Goal: Task Accomplishment & Management: Complete application form

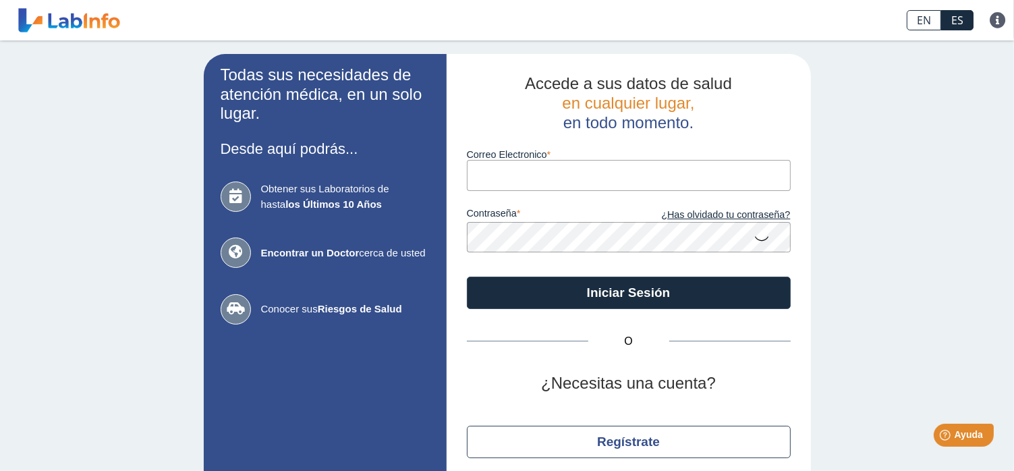
click at [500, 173] on input "Correo Electronico" at bounding box center [629, 175] width 324 height 30
type input "[EMAIL_ADDRESS][DOMAIN_NAME]"
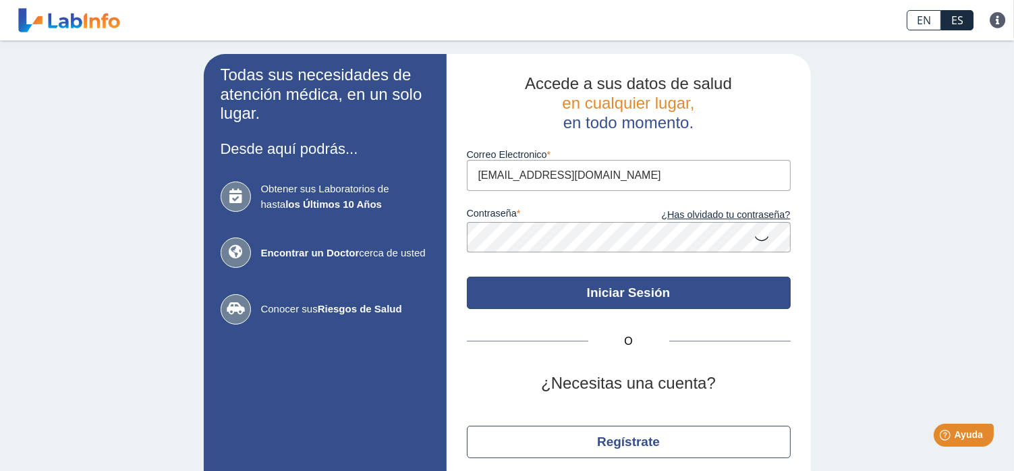
click at [629, 296] on button "Iniciar Sesión" at bounding box center [629, 292] width 324 height 32
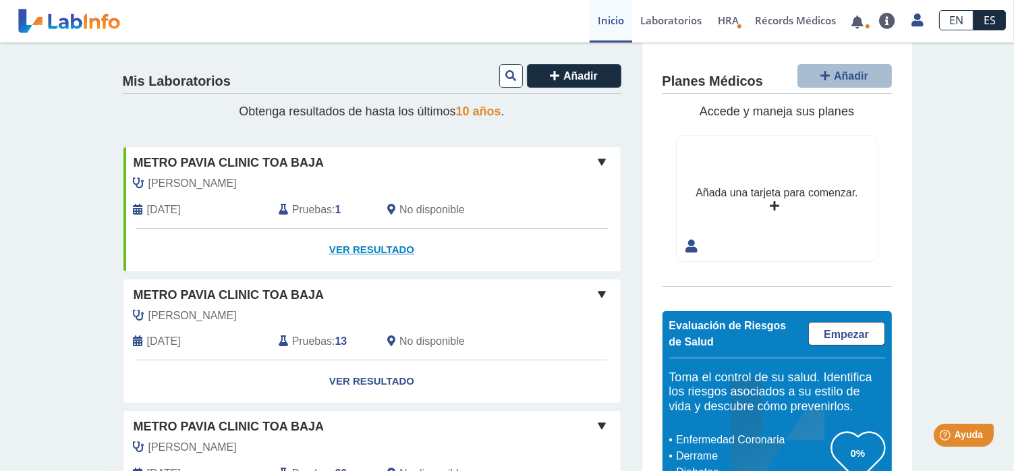
click at [375, 245] on link "Ver Resultado" at bounding box center [371, 250] width 497 height 42
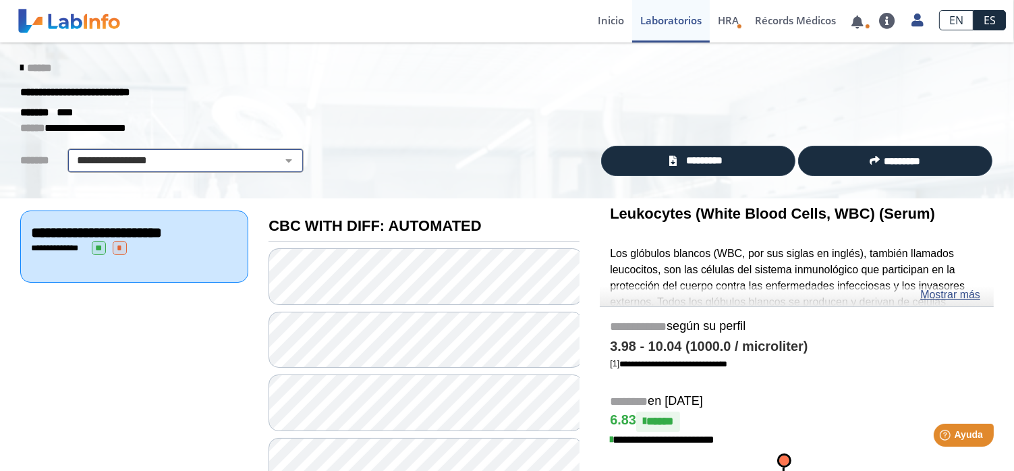
click at [283, 160] on select "**********" at bounding box center [185, 160] width 228 height 16
select select "**********"
click at [71, 152] on select "**********" at bounding box center [185, 160] width 228 height 16
click at [944, 295] on link "Mostrar más" at bounding box center [950, 295] width 60 height 16
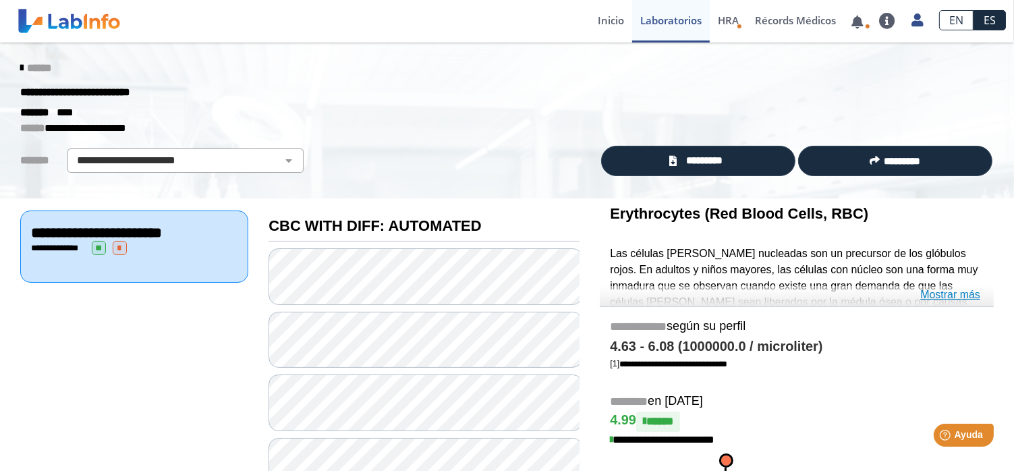
click at [960, 294] on link "Mostrar más" at bounding box center [950, 295] width 60 height 16
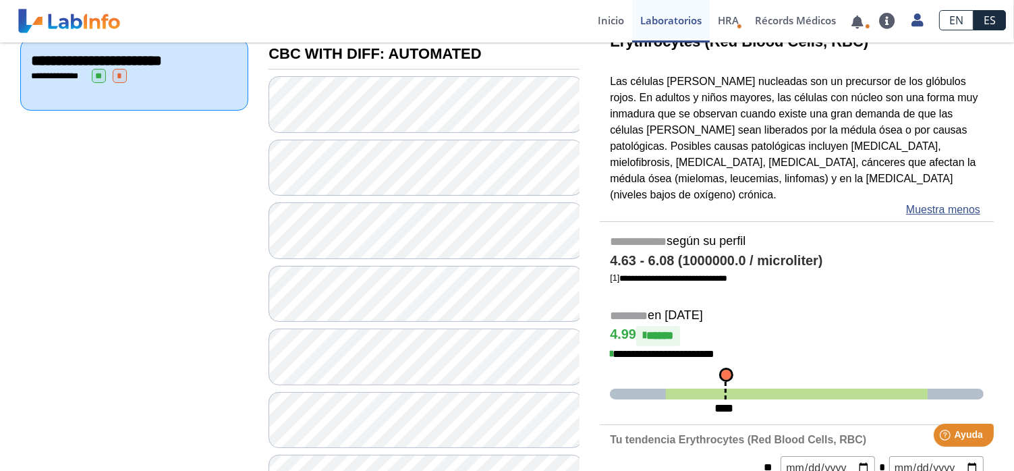
scroll to position [202, 0]
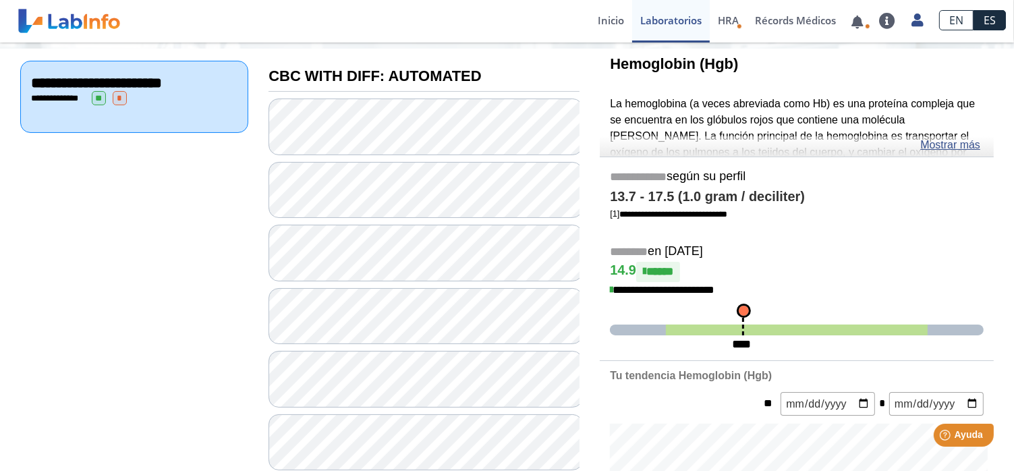
scroll to position [67, 0]
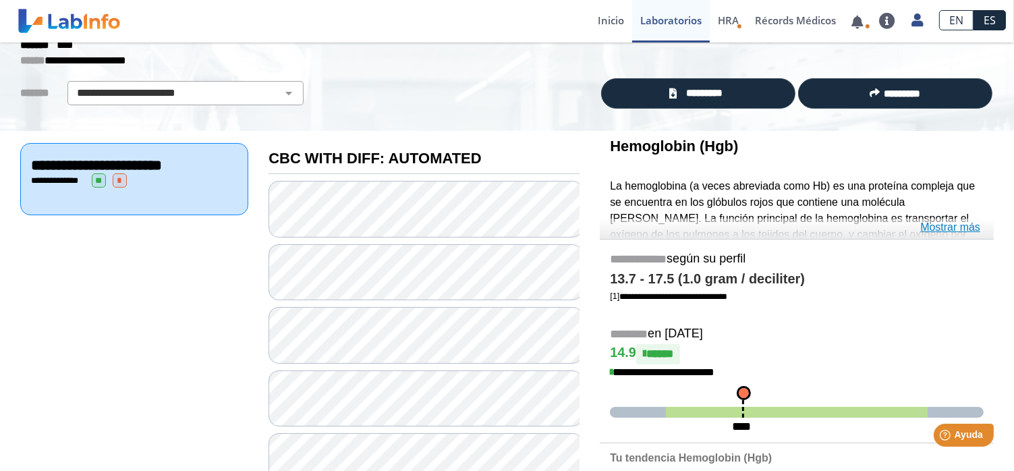
click at [950, 227] on link "Mostrar más" at bounding box center [950, 227] width 60 height 16
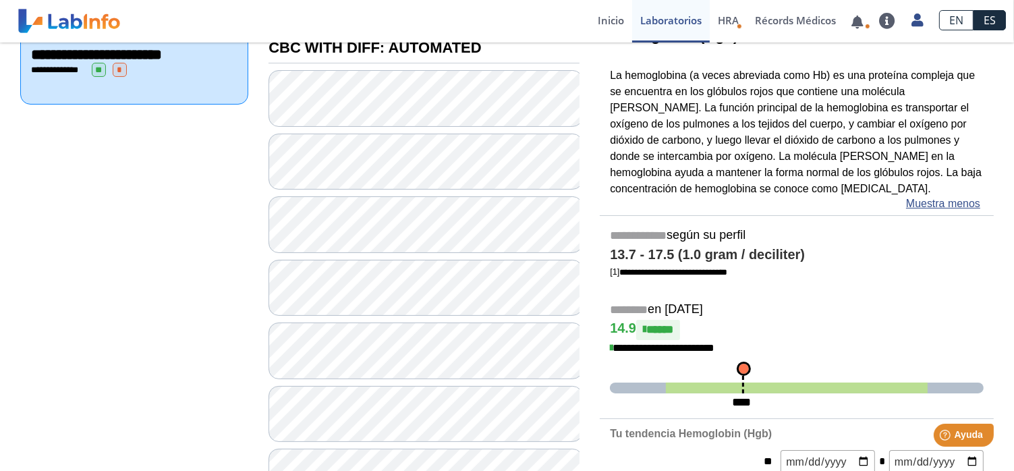
scroll to position [202, 0]
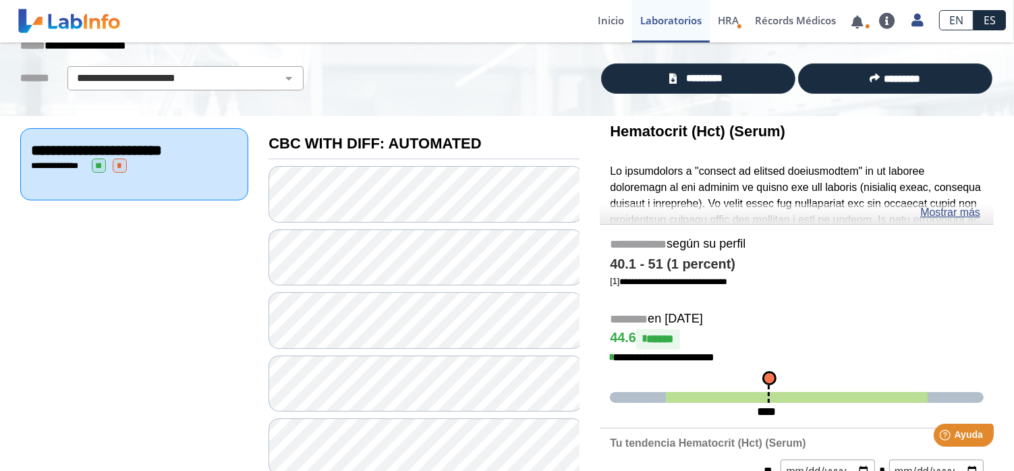
scroll to position [67, 0]
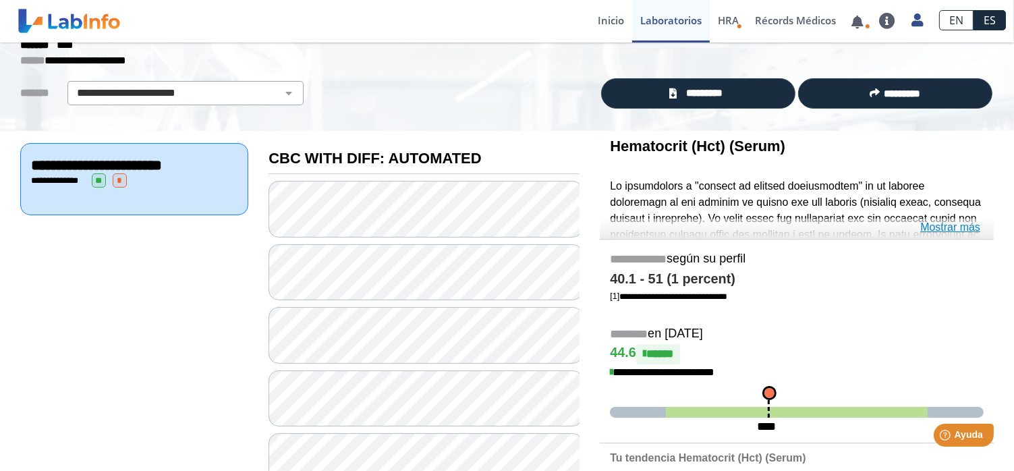
click at [947, 229] on link "Mostrar más" at bounding box center [950, 227] width 60 height 16
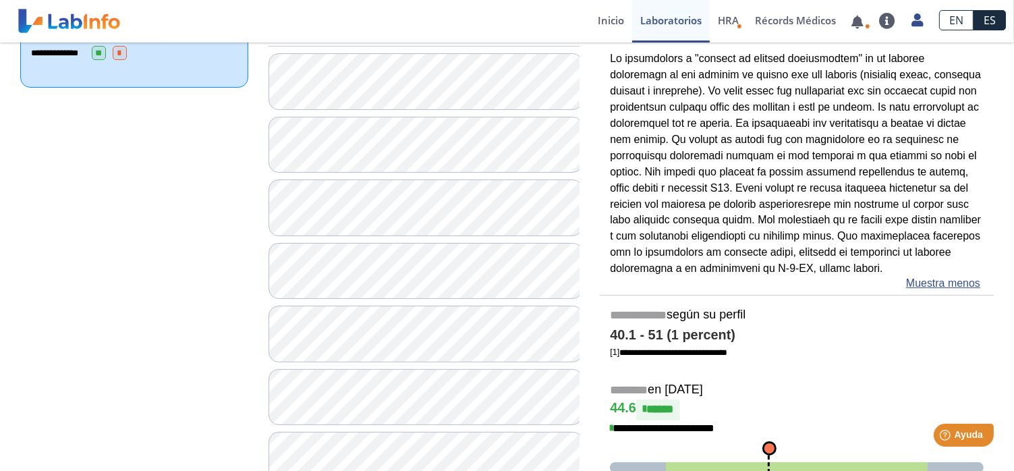
scroll to position [202, 0]
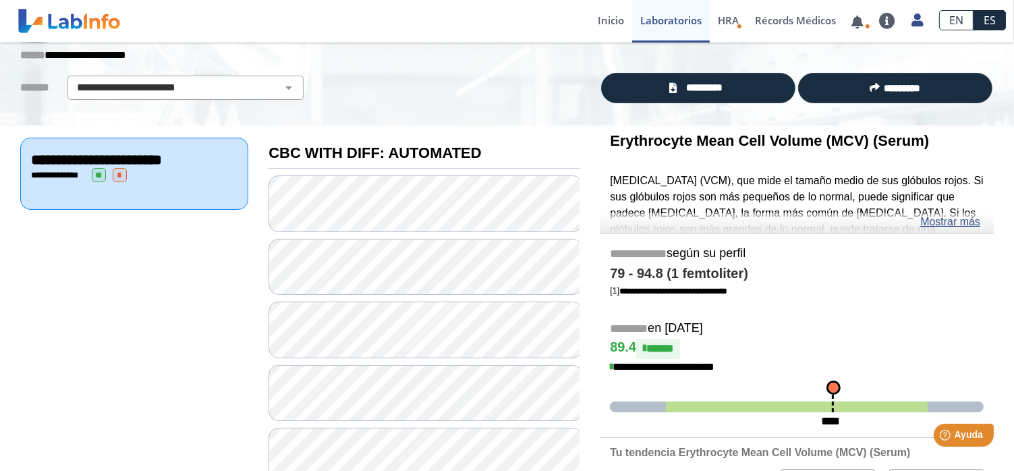
scroll to position [67, 0]
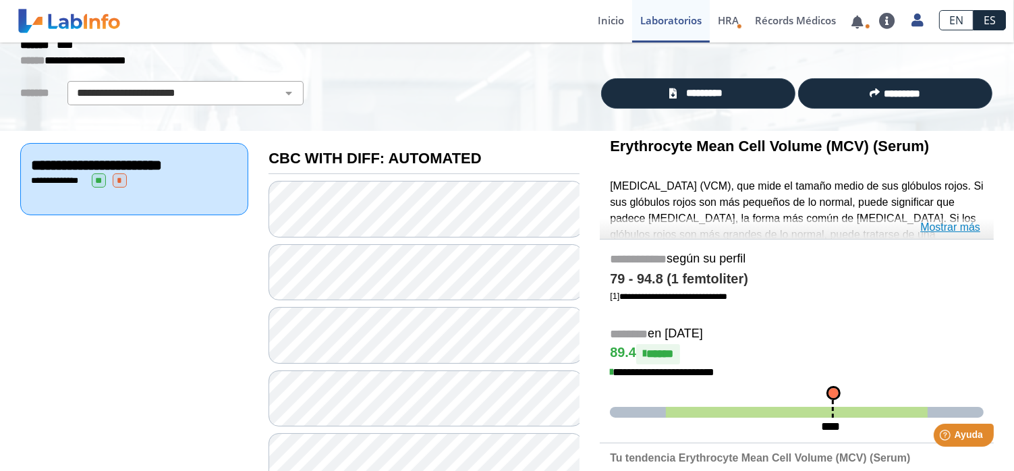
click at [954, 225] on link "Mostrar más" at bounding box center [950, 227] width 60 height 16
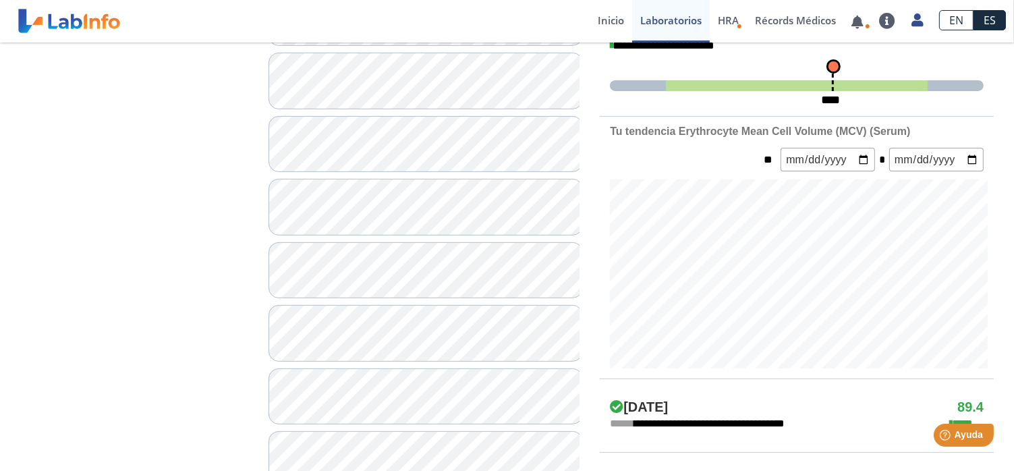
scroll to position [472, 0]
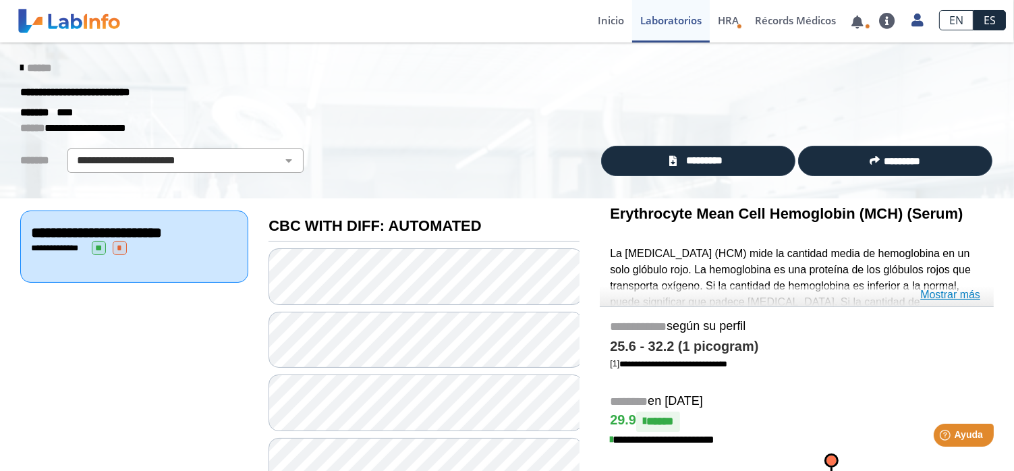
click at [953, 294] on link "Mostrar más" at bounding box center [950, 295] width 60 height 16
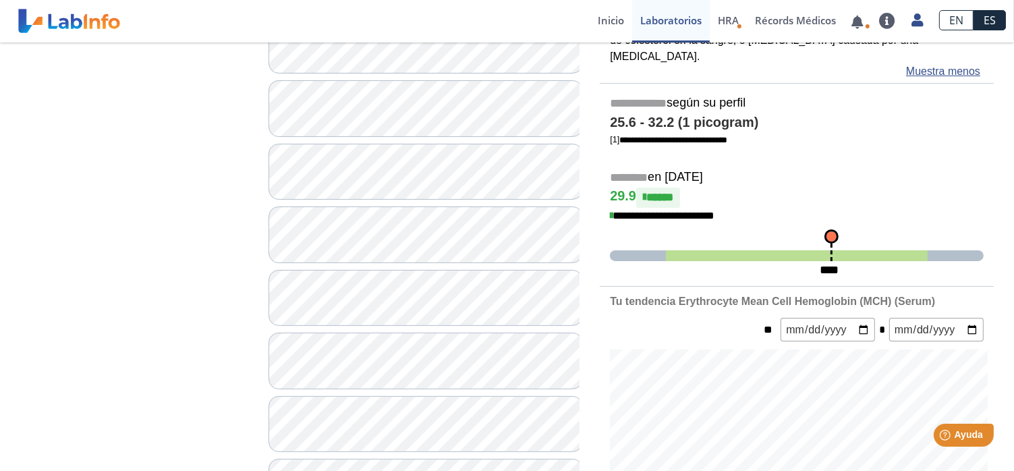
scroll to position [337, 0]
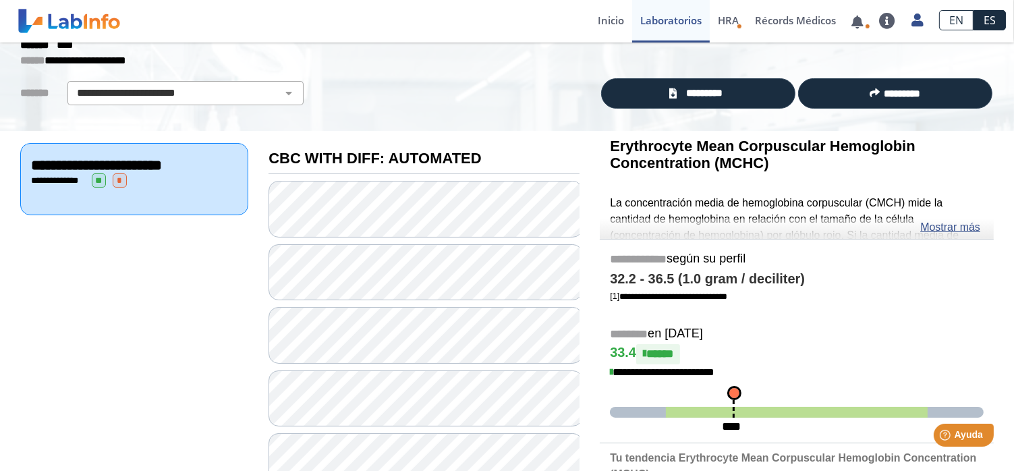
scroll to position [67, 0]
click at [956, 227] on link "Mostrar más" at bounding box center [950, 227] width 60 height 16
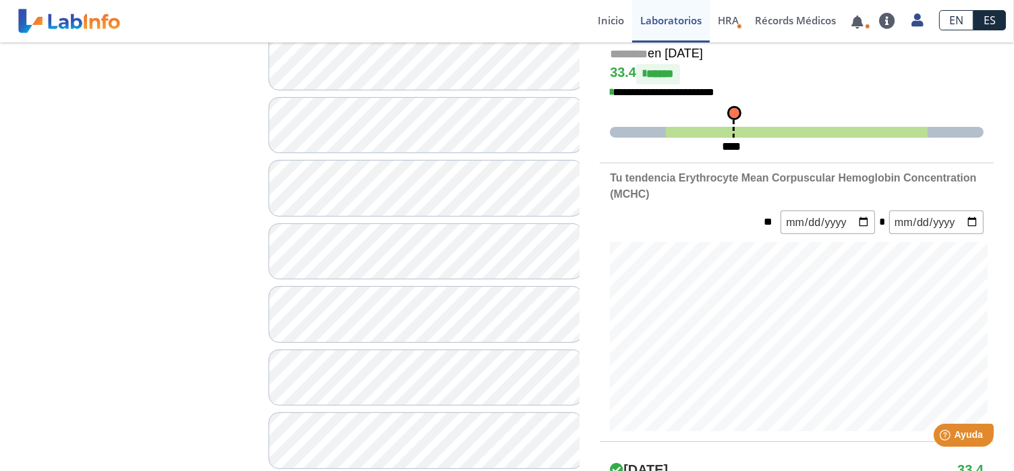
scroll to position [472, 0]
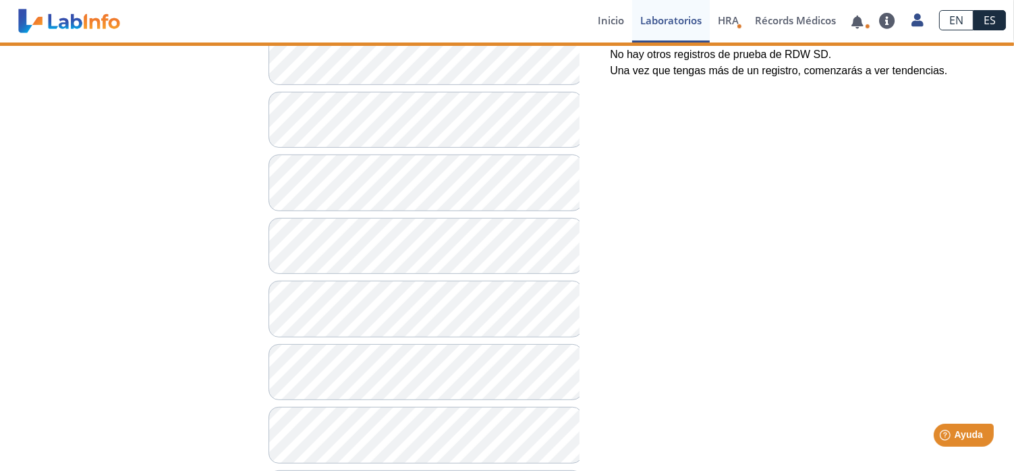
scroll to position [135, 0]
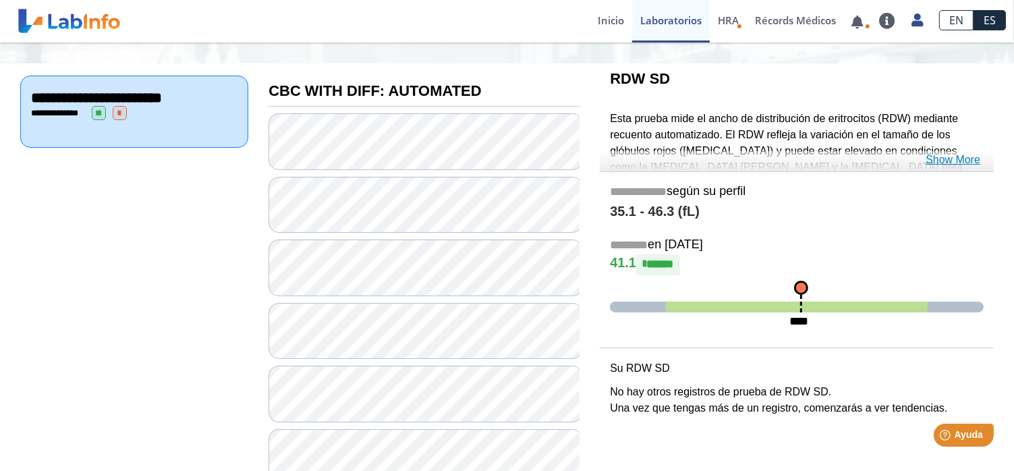
click at [943, 155] on link "Show More" at bounding box center [952, 160] width 55 height 16
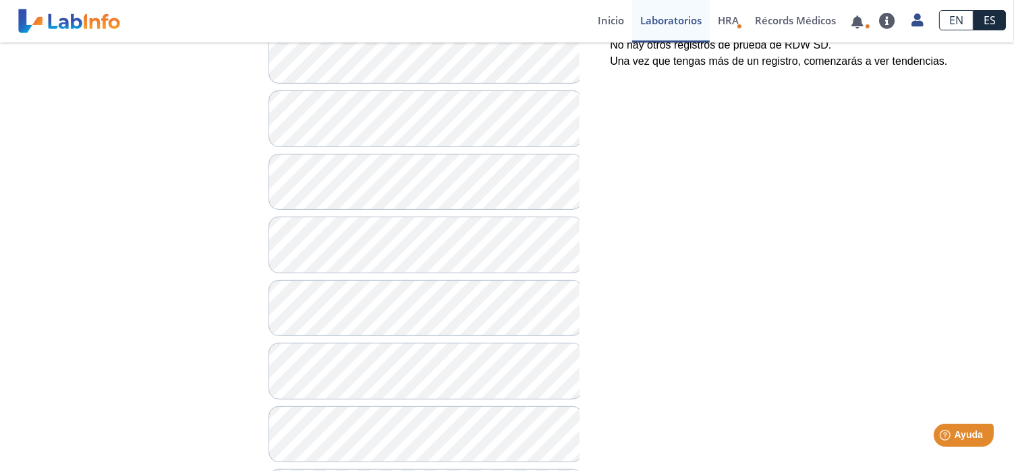
scroll to position [539, 0]
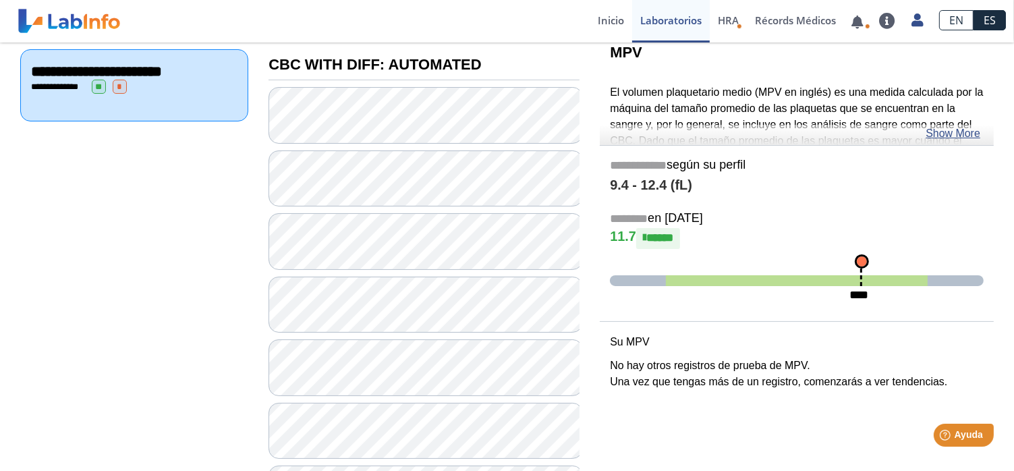
scroll to position [135, 0]
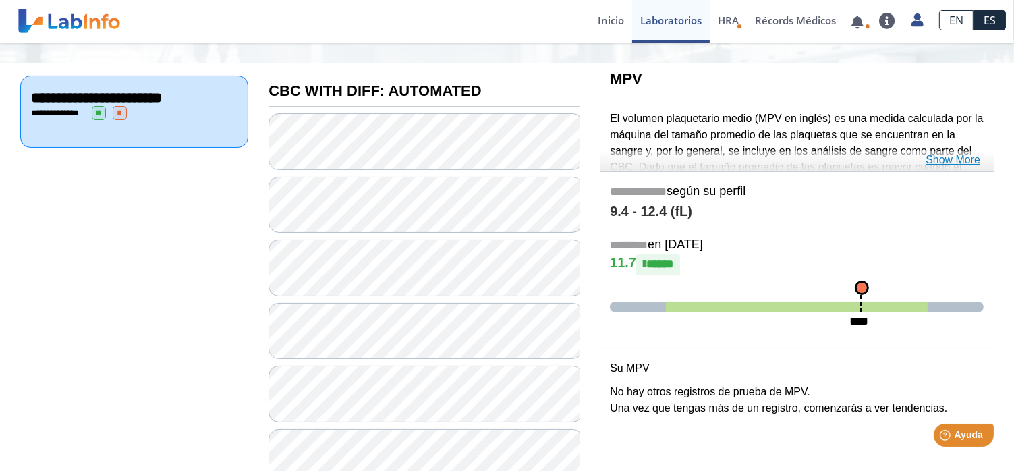
click at [958, 158] on link "Show More" at bounding box center [952, 160] width 55 height 16
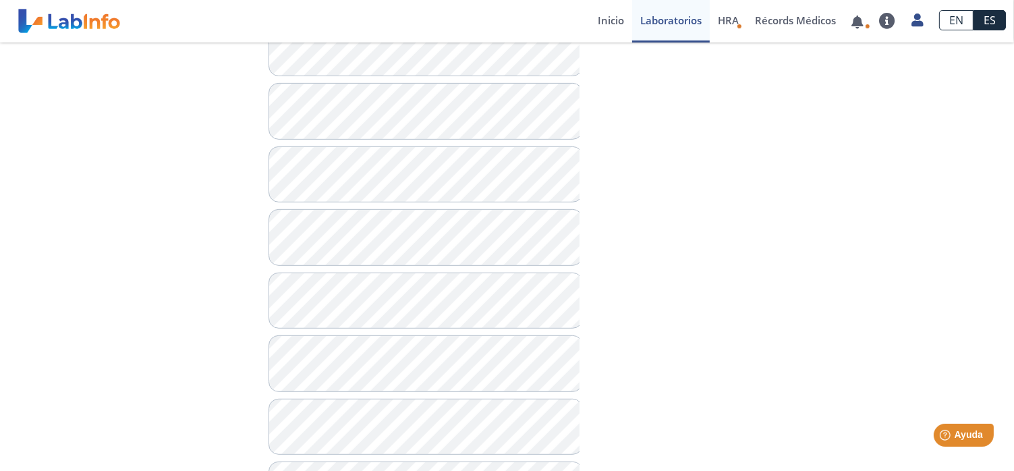
scroll to position [674, 0]
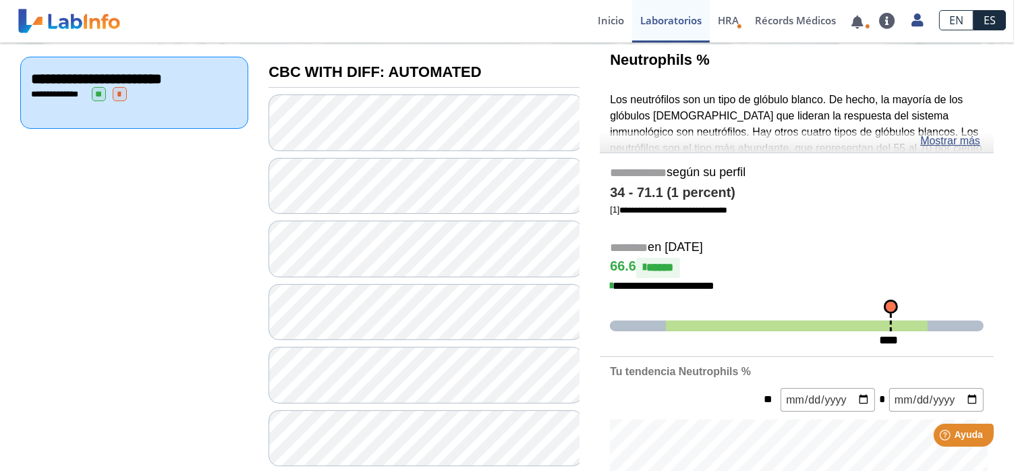
scroll to position [135, 0]
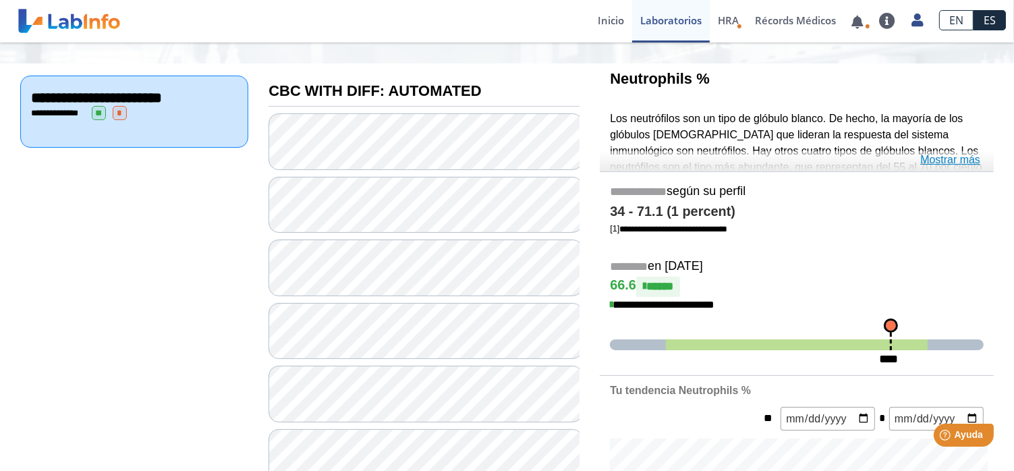
click at [949, 156] on link "Mostrar más" at bounding box center [950, 160] width 60 height 16
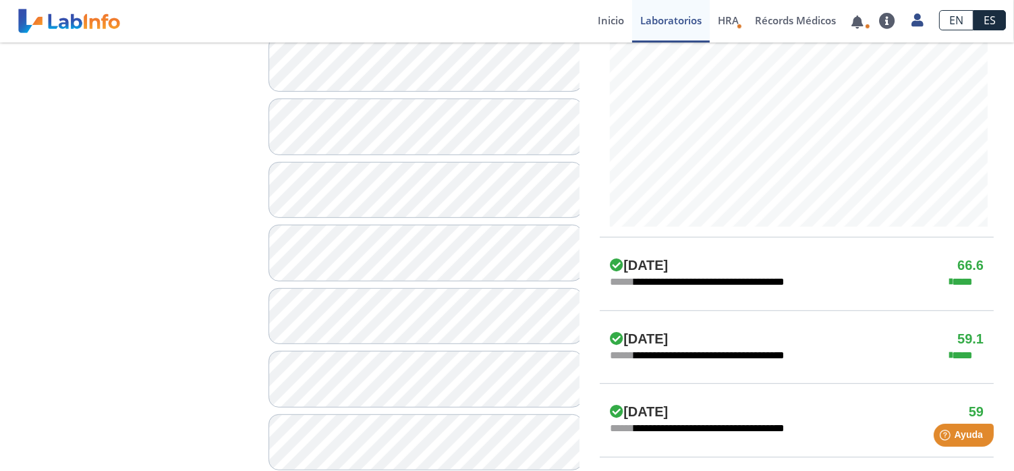
scroll to position [877, 0]
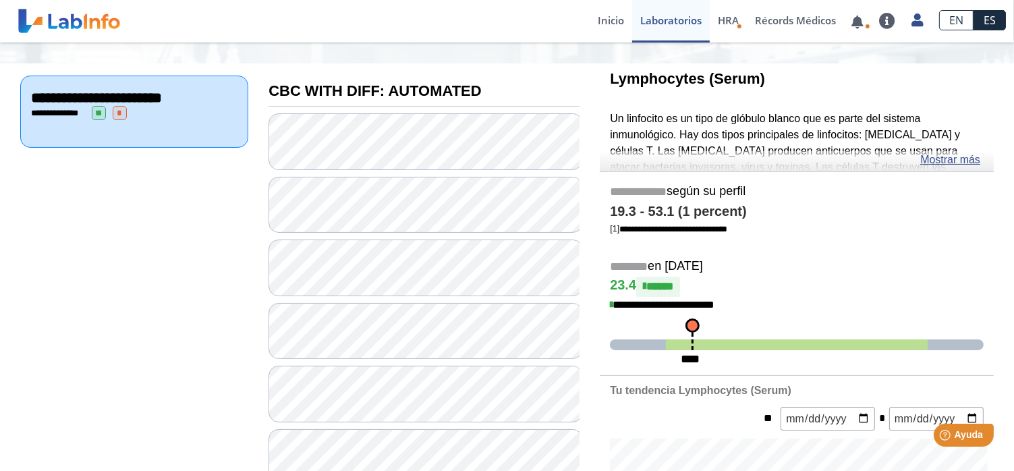
scroll to position [67, 0]
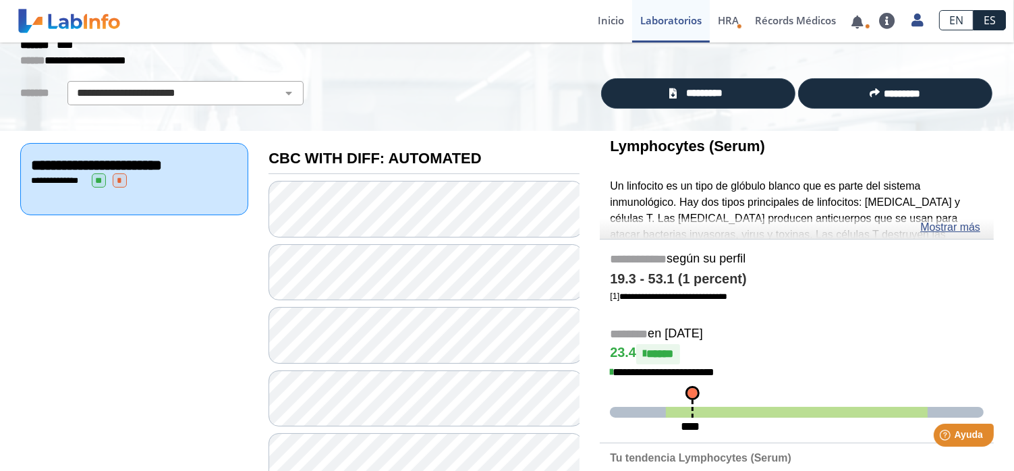
click at [957, 225] on link "Mostrar más" at bounding box center [950, 227] width 60 height 16
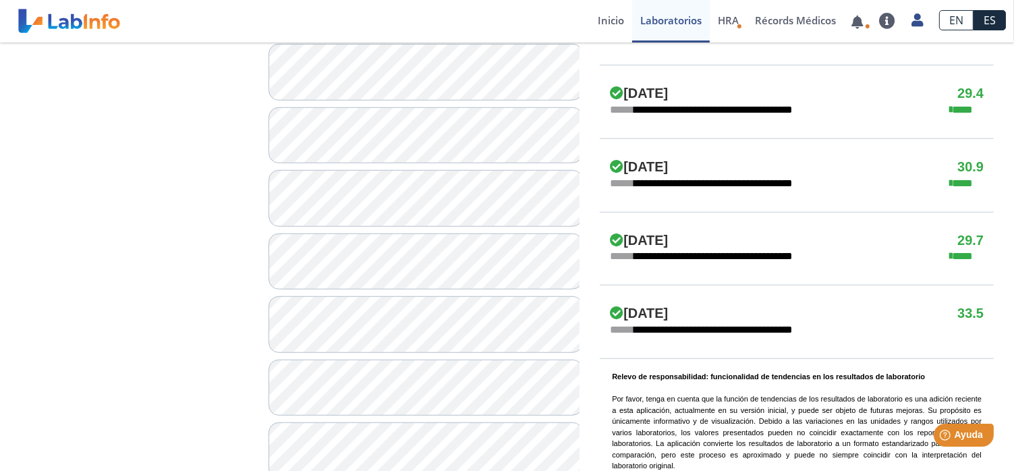
scroll to position [877, 0]
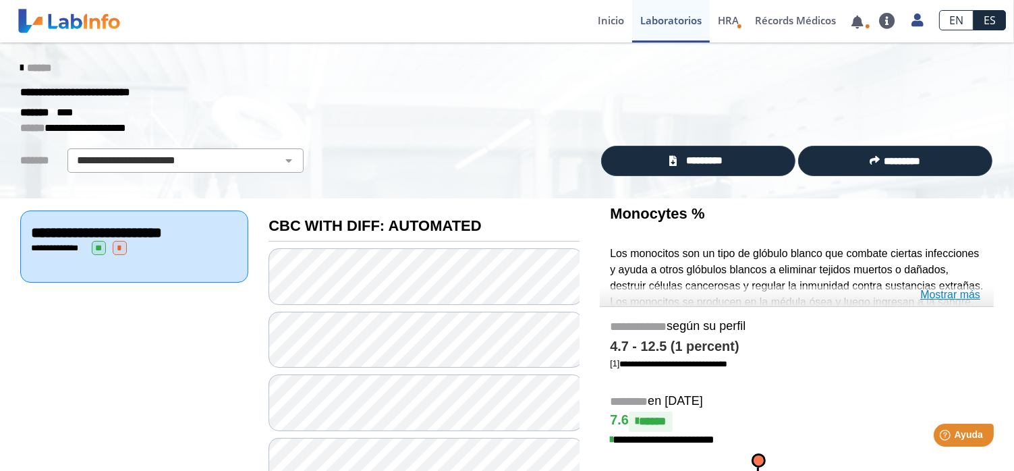
click at [934, 297] on link "Mostrar más" at bounding box center [950, 295] width 60 height 16
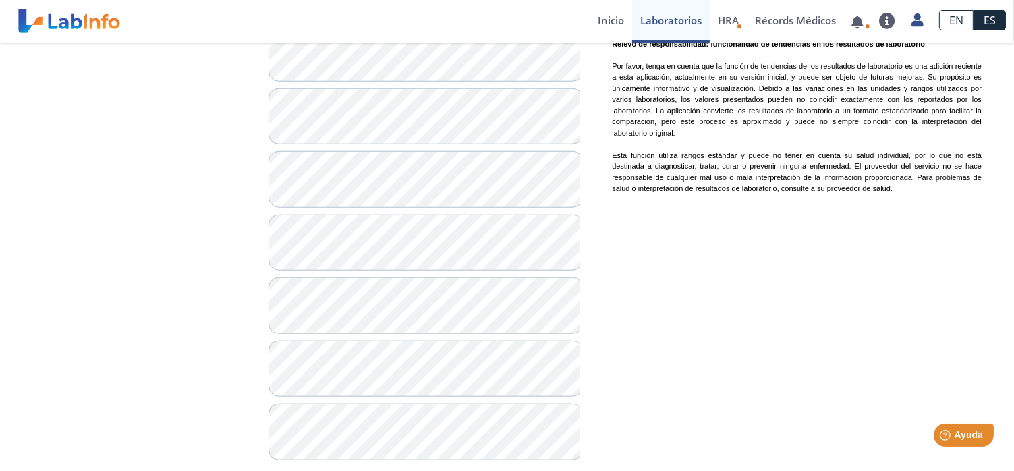
scroll to position [1255, 0]
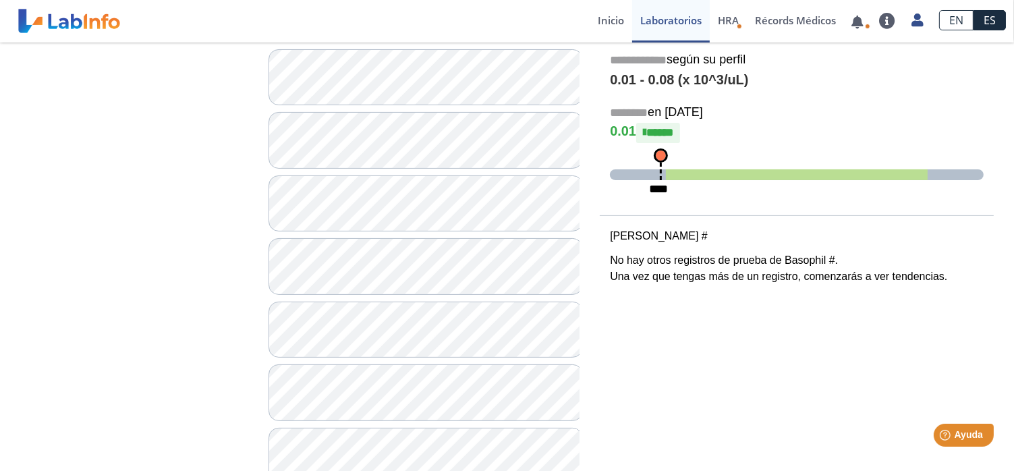
scroll to position [109, 0]
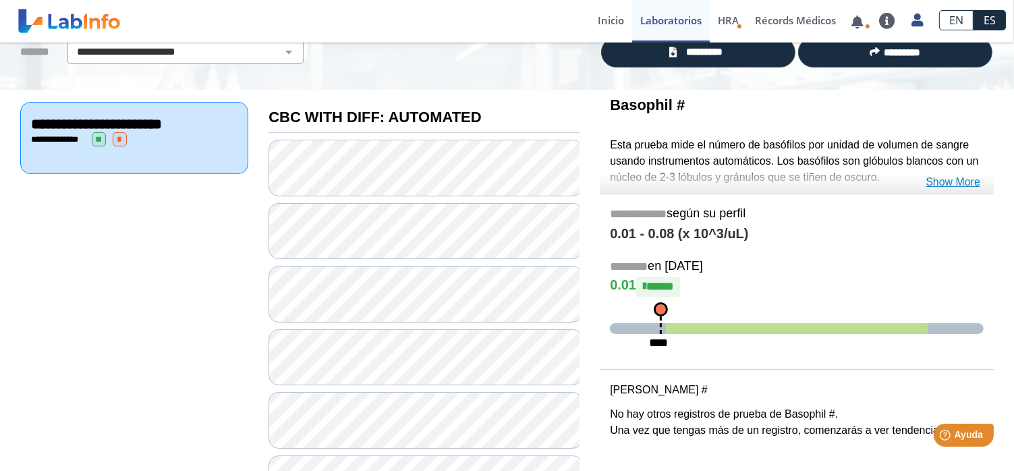
click at [946, 181] on link "Show More" at bounding box center [952, 182] width 55 height 16
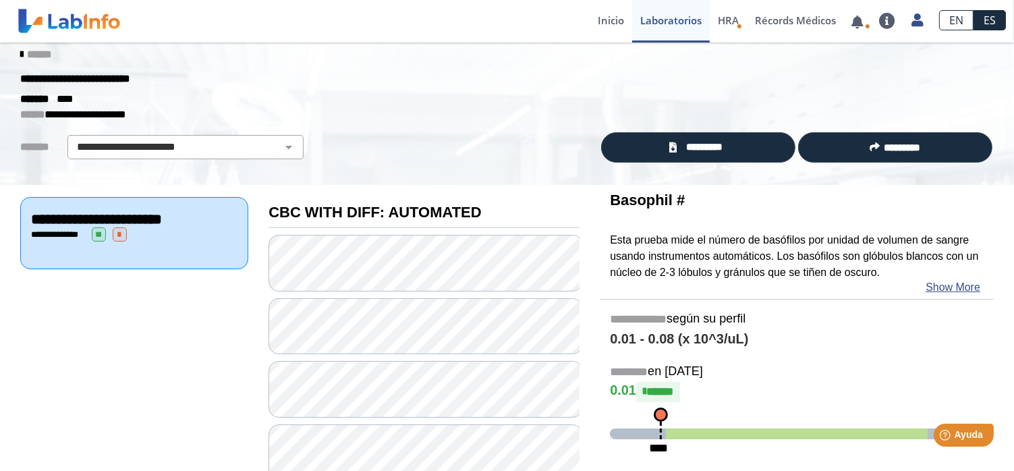
scroll to position [0, 0]
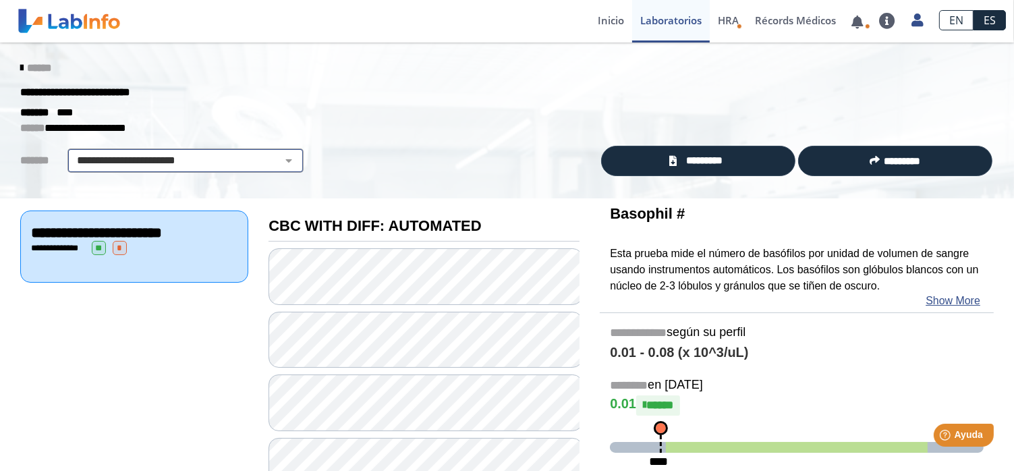
click at [279, 155] on select "**********" at bounding box center [185, 160] width 228 height 16
select select
click at [71, 152] on select "**********" at bounding box center [185, 160] width 228 height 16
click at [730, 20] on span "HRA" at bounding box center [728, 19] width 21 height 13
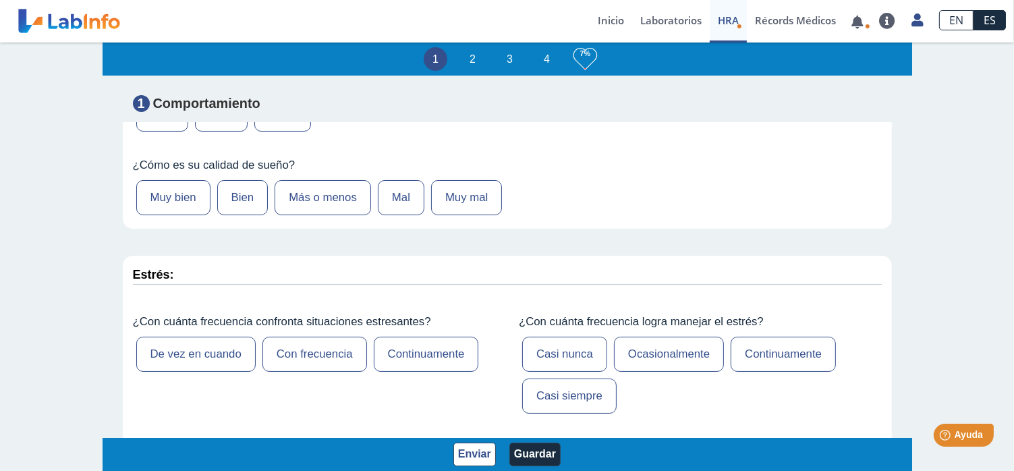
scroll to position [135, 0]
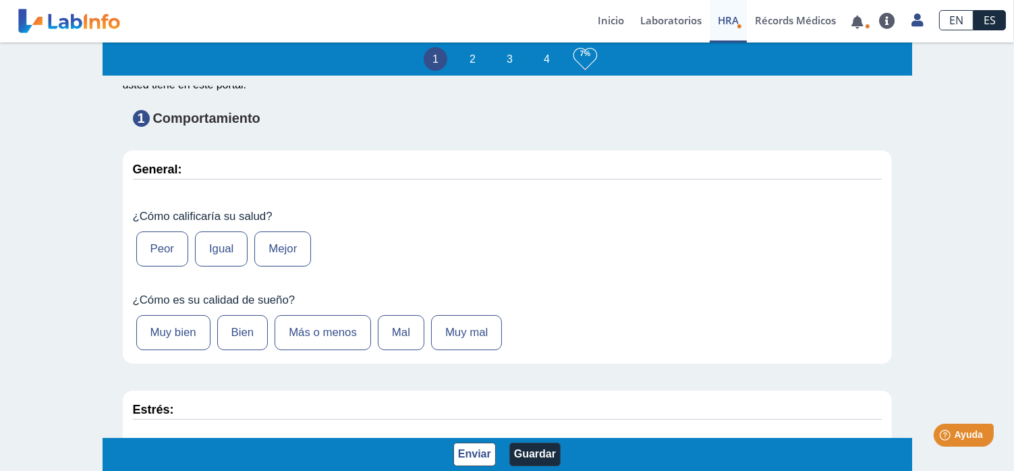
click at [288, 250] on label "Mejor" at bounding box center [282, 248] width 57 height 35
click at [0, 0] on input "Mejor" at bounding box center [0, 0] width 0 height 0
click at [179, 332] on label "Muy bien" at bounding box center [173, 332] width 74 height 35
click at [0, 0] on input "Muy bien" at bounding box center [0, 0] width 0 height 0
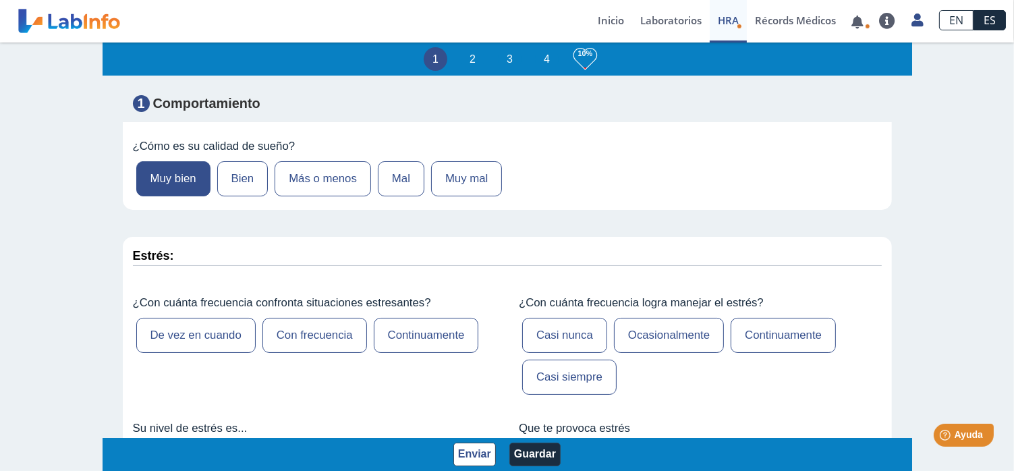
scroll to position [337, 0]
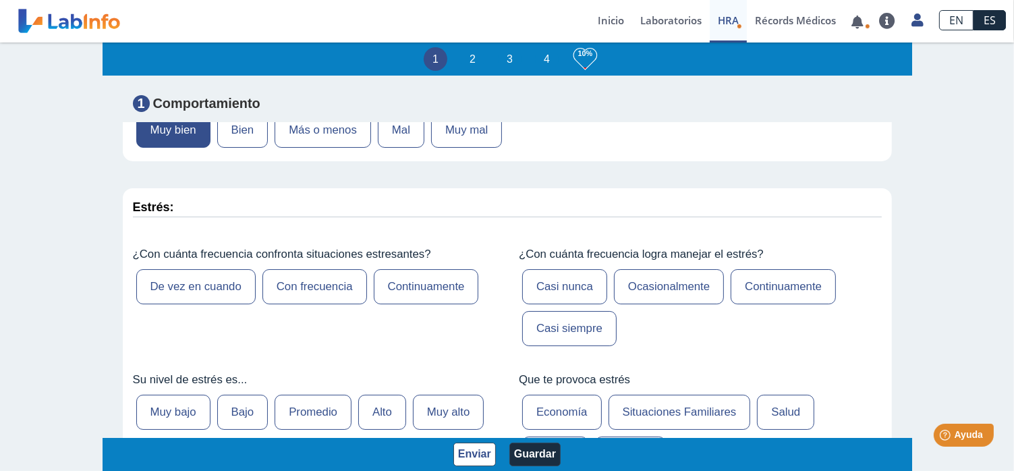
click at [308, 285] on label "Con frecuencia" at bounding box center [314, 286] width 105 height 35
click at [0, 0] on input "Con frecuencia" at bounding box center [0, 0] width 0 height 0
click at [556, 328] on label "Casi siempre" at bounding box center [569, 328] width 94 height 35
click at [0, 0] on input "Casi siempre" at bounding box center [0, 0] width 0 height 0
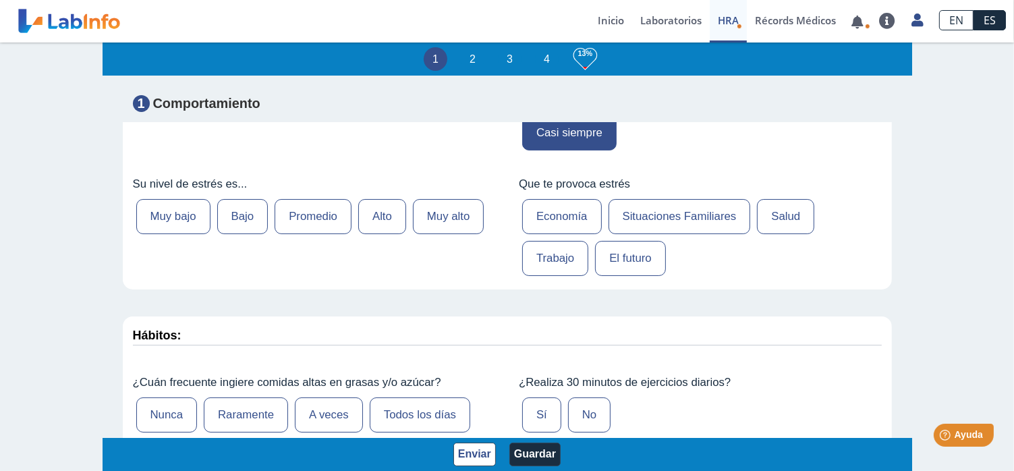
scroll to position [539, 0]
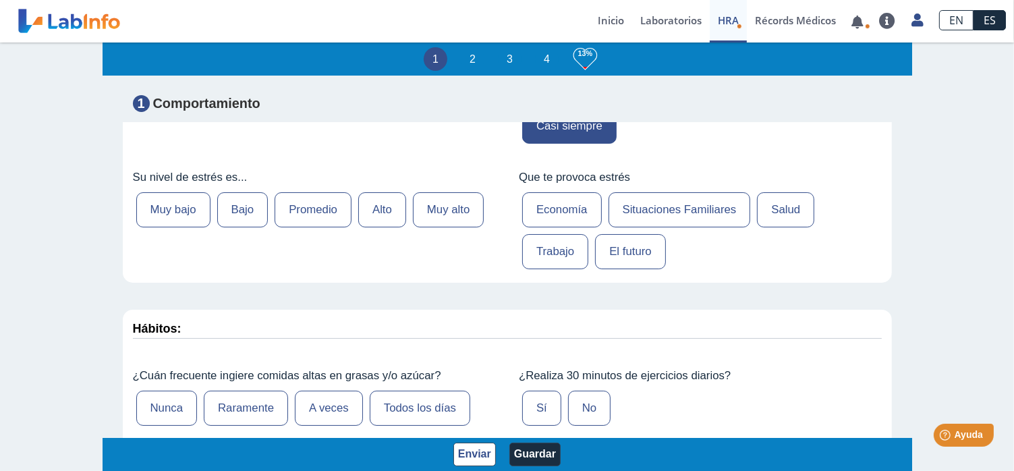
click at [299, 208] on label "Promedio" at bounding box center [312, 209] width 77 height 35
click at [0, 0] on input "Promedio" at bounding box center [0, 0] width 0 height 0
click at [540, 256] on label "Trabajo" at bounding box center [555, 251] width 66 height 35
click at [0, 0] on input "Trabajo" at bounding box center [0, 0] width 0 height 0
click at [531, 206] on label "Economía" at bounding box center [562, 209] width 80 height 35
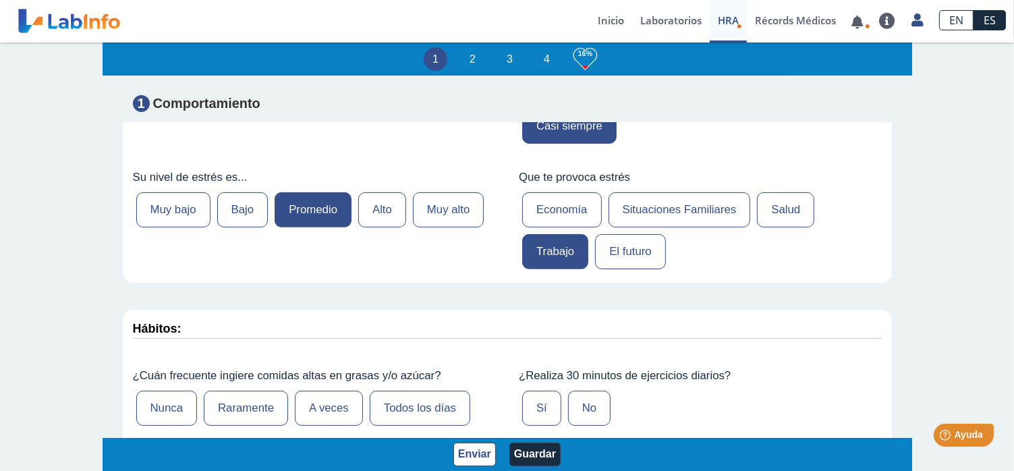
click at [0, 0] on input "Economía" at bounding box center [0, 0] width 0 height 0
click at [539, 250] on label "Trabajo" at bounding box center [555, 251] width 66 height 35
click at [0, 0] on input "Trabajo" at bounding box center [0, 0] width 0 height 0
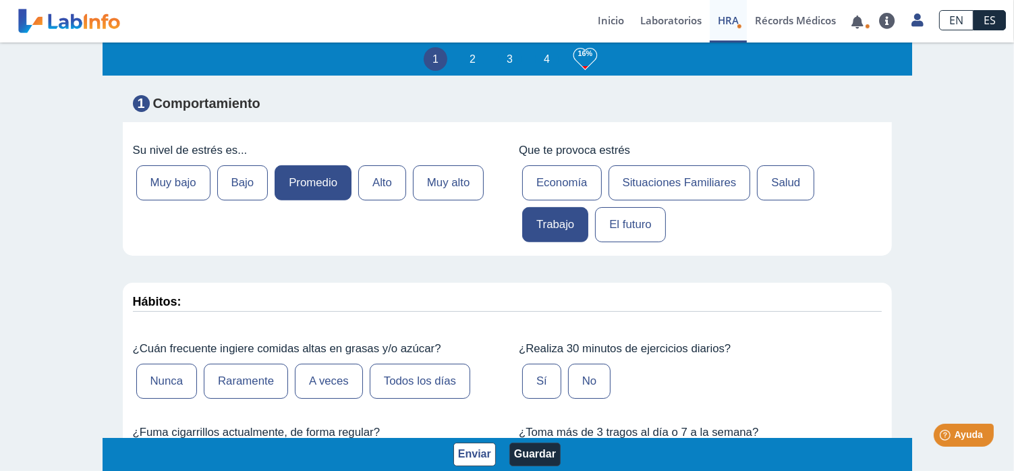
scroll to position [607, 0]
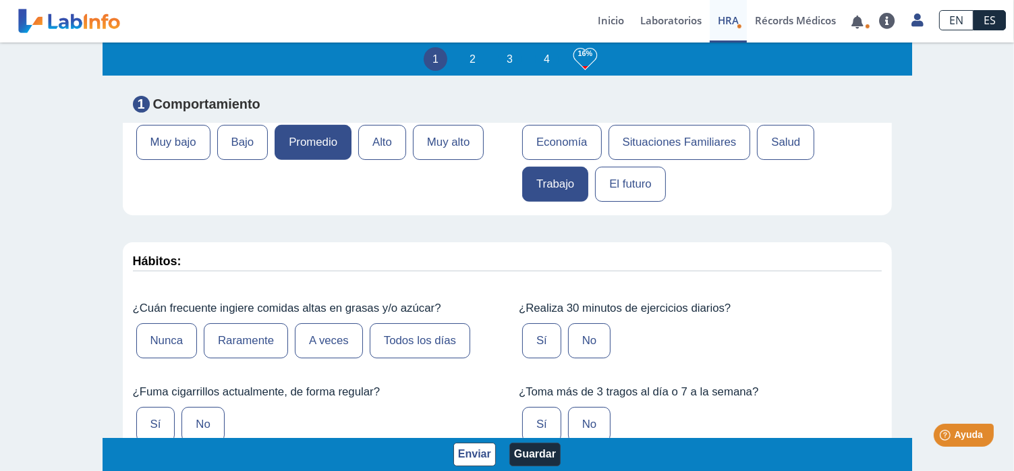
click at [324, 340] on label "A veces" at bounding box center [329, 340] width 68 height 35
click at [0, 0] on input "A veces" at bounding box center [0, 0] width 0 height 0
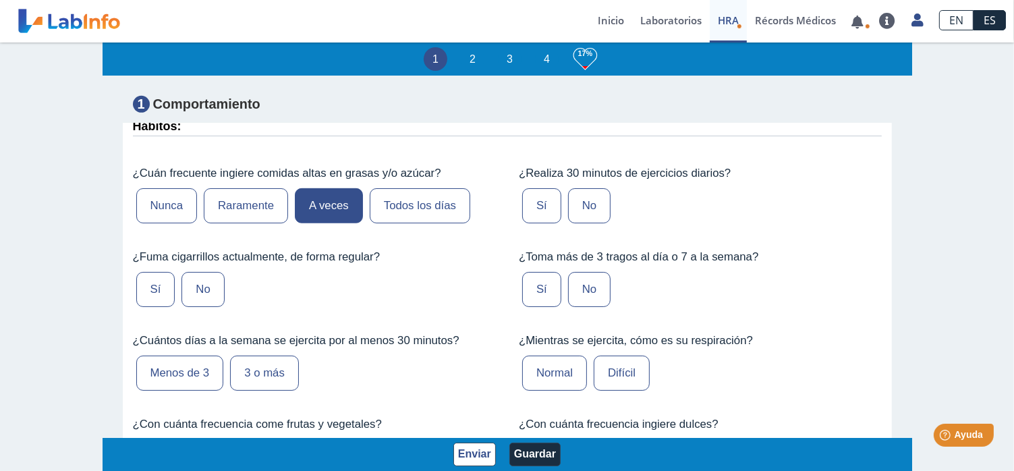
click at [194, 286] on label "No" at bounding box center [202, 289] width 42 height 35
click at [0, 0] on input "No" at bounding box center [0, 0] width 0 height 0
click at [524, 204] on label "Sí" at bounding box center [541, 205] width 39 height 35
click at [0, 0] on input "Sí" at bounding box center [0, 0] width 0 height 0
click at [589, 285] on label "No" at bounding box center [589, 289] width 42 height 35
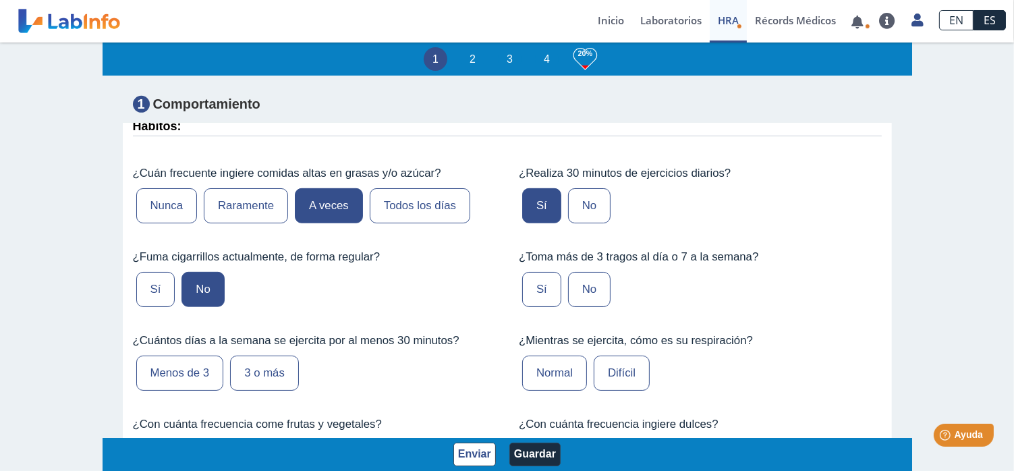
click at [0, 0] on input "No" at bounding box center [0, 0] width 0 height 0
click at [546, 370] on label "Normal" at bounding box center [554, 372] width 65 height 35
click at [0, 0] on input "Normal" at bounding box center [0, 0] width 0 height 0
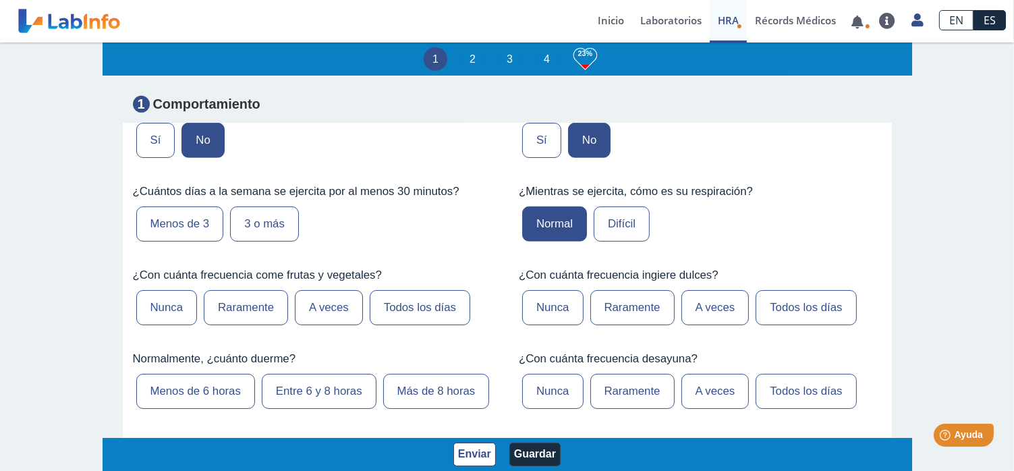
scroll to position [809, 0]
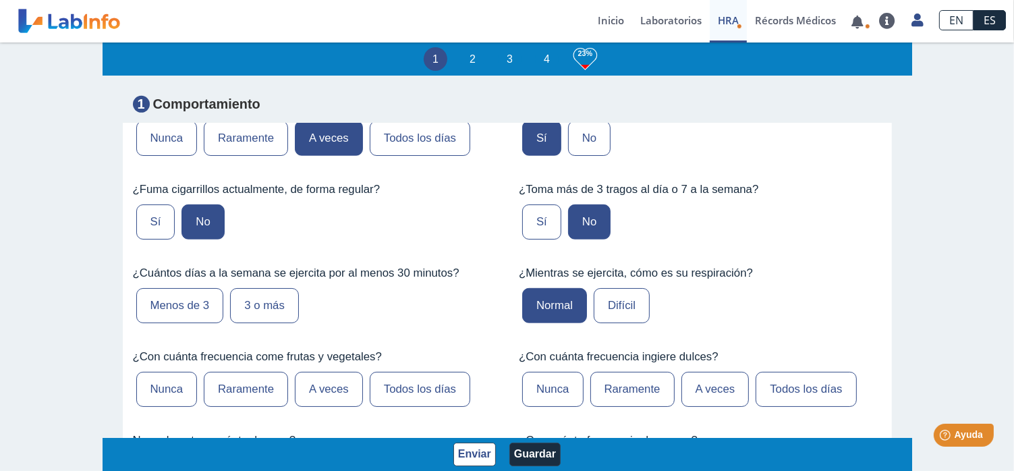
click at [256, 300] on label "3 o más" at bounding box center [264, 305] width 69 height 35
click at [0, 0] on input "3 o más" at bounding box center [0, 0] width 0 height 0
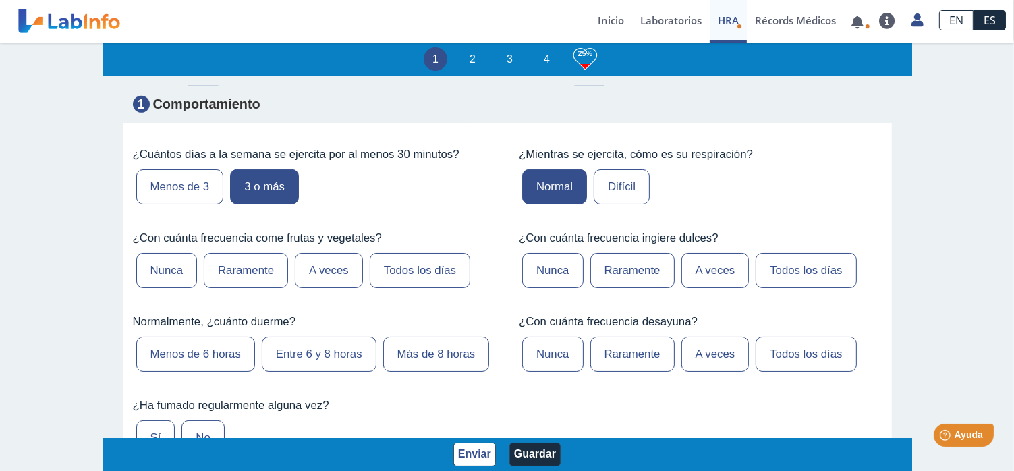
scroll to position [944, 0]
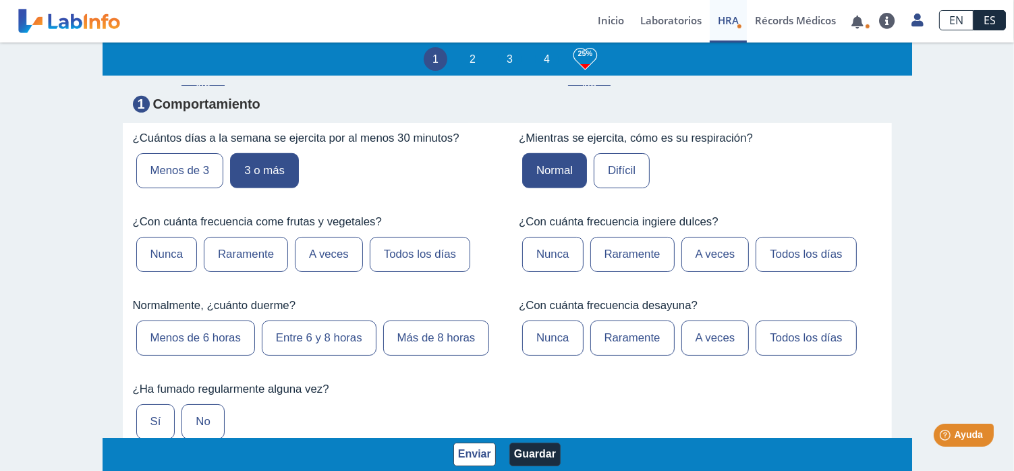
click at [326, 253] on label "A veces" at bounding box center [329, 254] width 68 height 35
click at [0, 0] on input "A veces" at bounding box center [0, 0] width 0 height 0
click at [285, 337] on label "Entre 6 y 8 horas" at bounding box center [319, 337] width 115 height 35
click at [0, 0] on input "Entre 6 y 8 horas" at bounding box center [0, 0] width 0 height 0
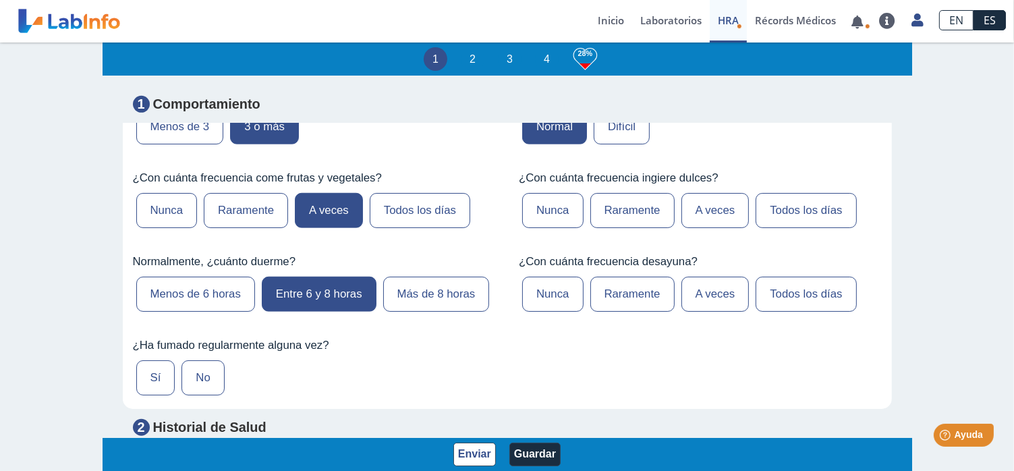
scroll to position [1012, 0]
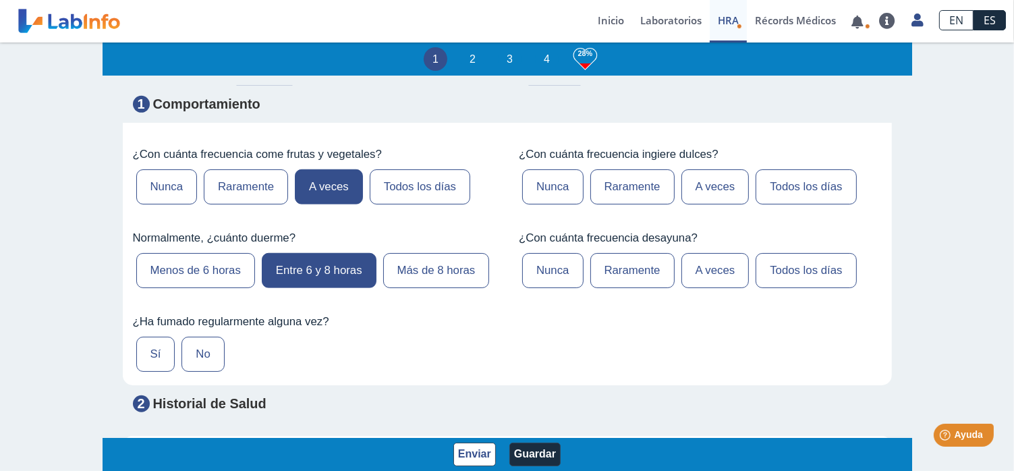
click at [195, 349] on label "No" at bounding box center [202, 354] width 42 height 35
click at [0, 0] on input "No" at bounding box center [0, 0] width 0 height 0
click at [682, 180] on label "A veces" at bounding box center [715, 186] width 68 height 35
click at [0, 0] on input "A veces" at bounding box center [0, 0] width 0 height 0
click at [786, 274] on label "Todos los días" at bounding box center [805, 270] width 100 height 35
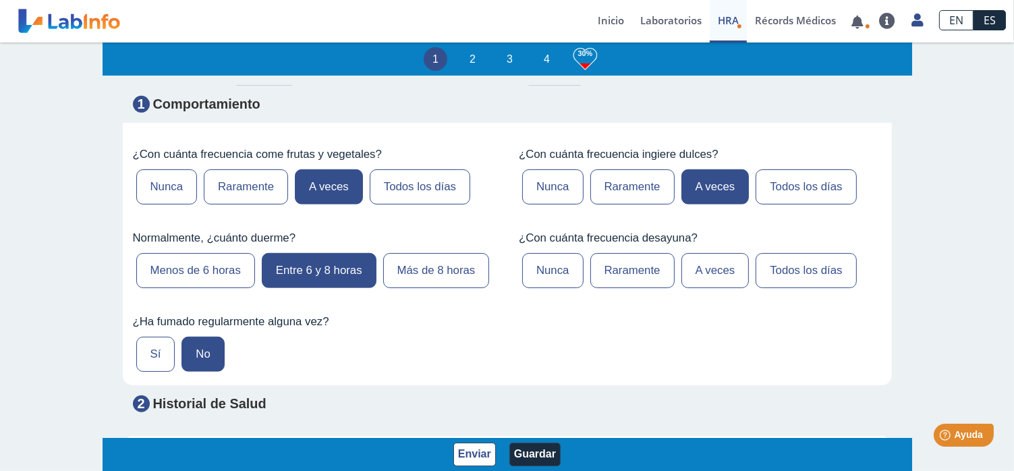
click at [0, 0] on input "Todos los días" at bounding box center [0, 0] width 0 height 0
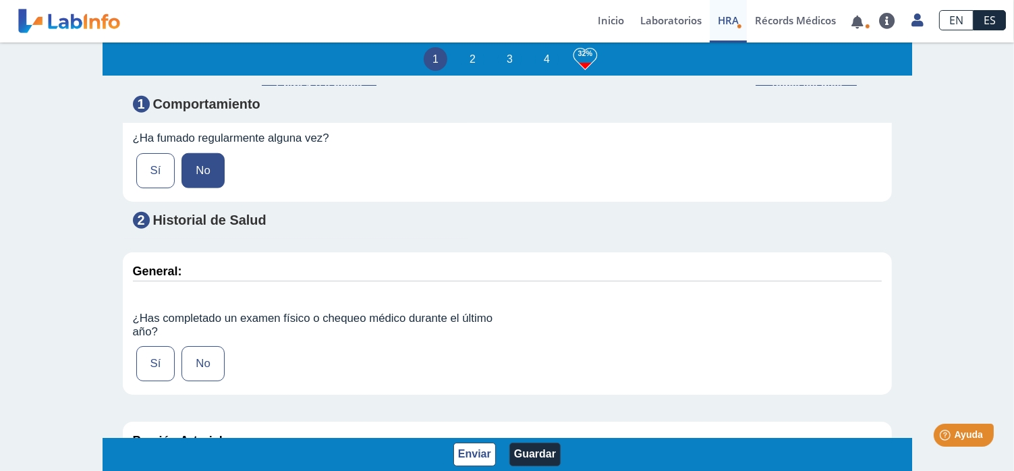
scroll to position [1349, 0]
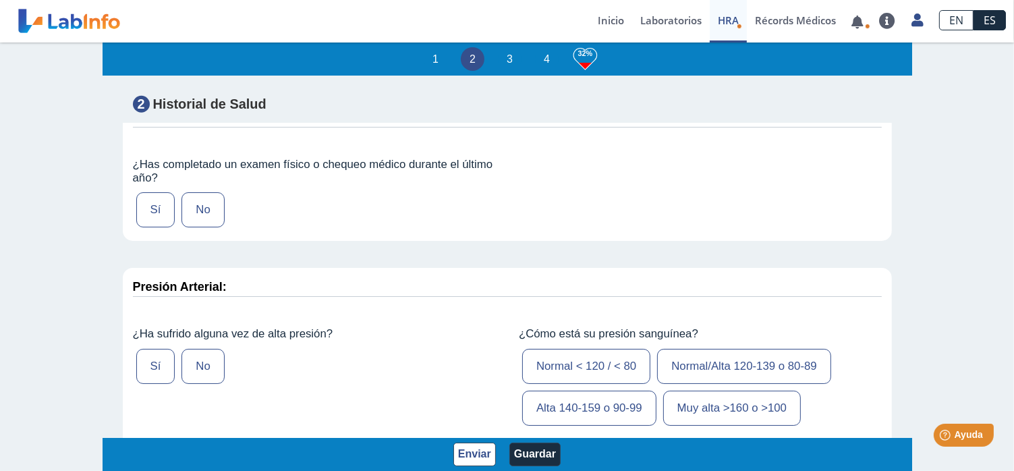
click at [138, 204] on label "Sí" at bounding box center [155, 209] width 39 height 35
click at [0, 0] on input "Sí" at bounding box center [0, 0] width 0 height 0
click at [194, 363] on label "No" at bounding box center [202, 366] width 42 height 35
click at [0, 0] on input "No" at bounding box center [0, 0] width 0 height 0
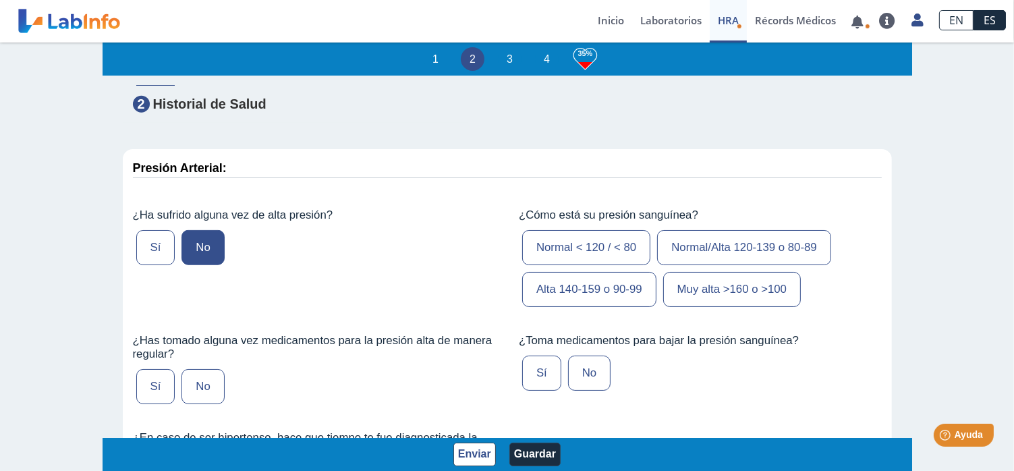
scroll to position [1484, 0]
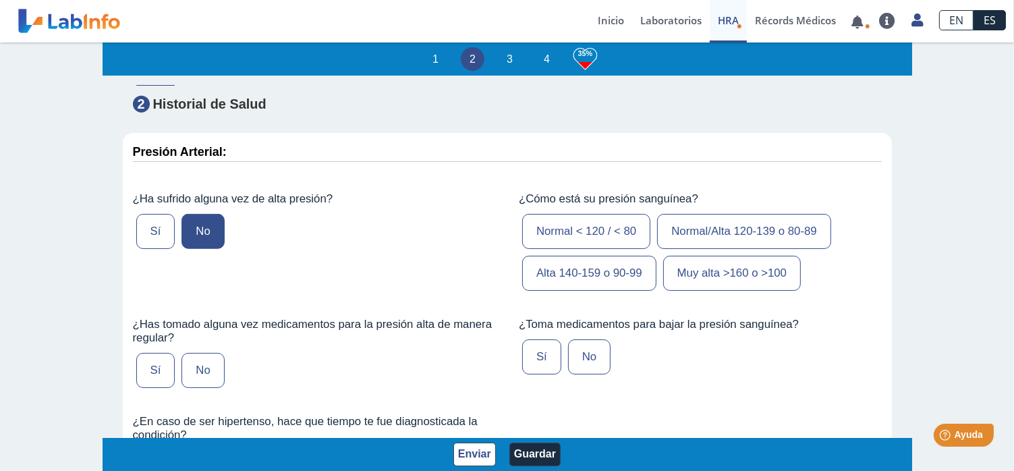
click at [593, 222] on label "Normal < 120 / < 80" at bounding box center [586, 231] width 128 height 35
click at [0, 0] on input "Normal < 120 / < 80" at bounding box center [0, 0] width 0 height 0
click at [193, 359] on label "No" at bounding box center [202, 370] width 42 height 35
click at [0, 0] on input "No" at bounding box center [0, 0] width 0 height 0
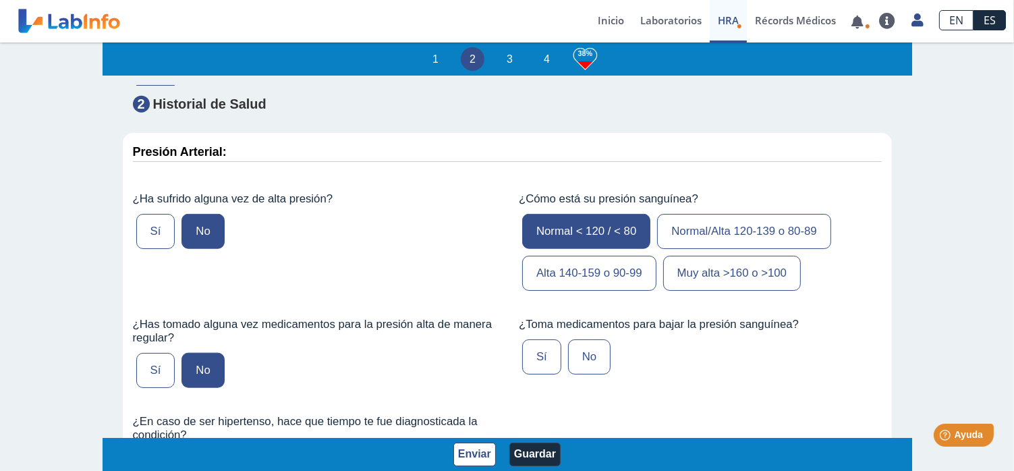
click at [585, 357] on label "No" at bounding box center [589, 356] width 42 height 35
click at [0, 0] on input "No" at bounding box center [0, 0] width 0 height 0
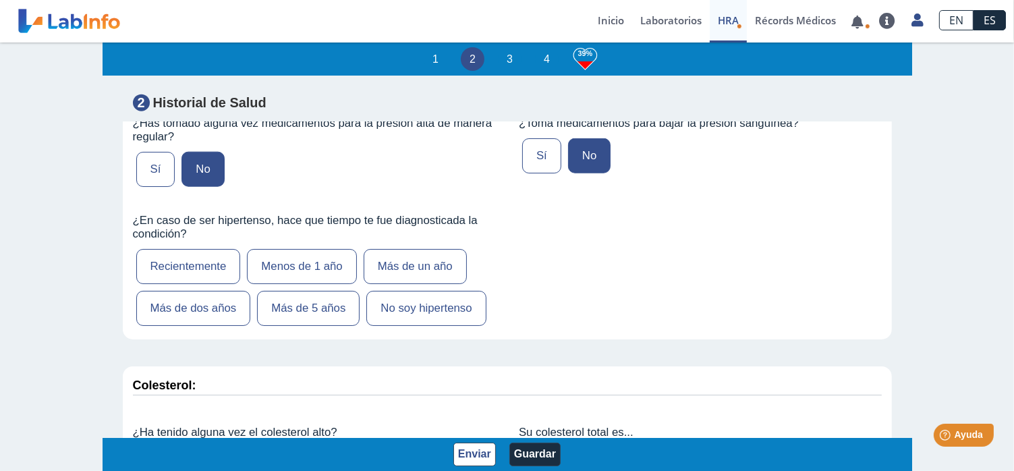
scroll to position [1686, 0]
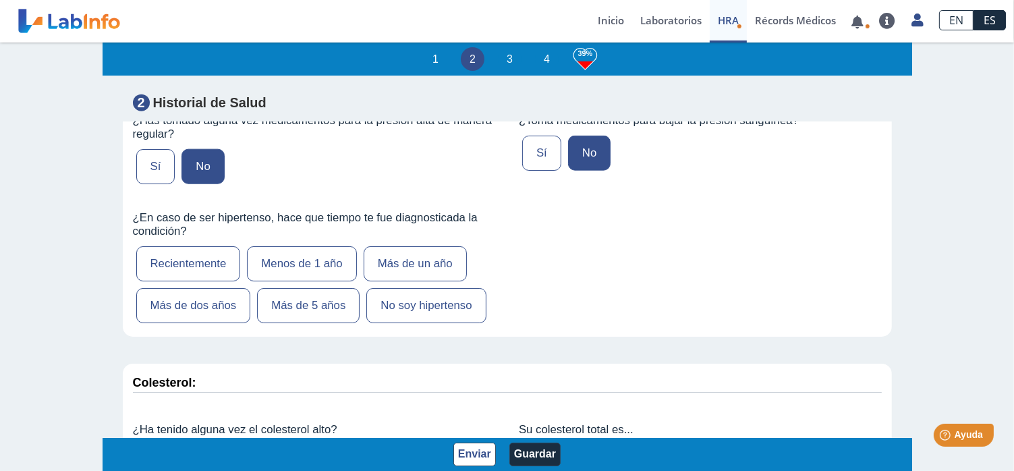
click at [397, 301] on label "No soy hipertenso" at bounding box center [425, 305] width 119 height 35
click at [0, 0] on input "No soy hipertenso" at bounding box center [0, 0] width 0 height 0
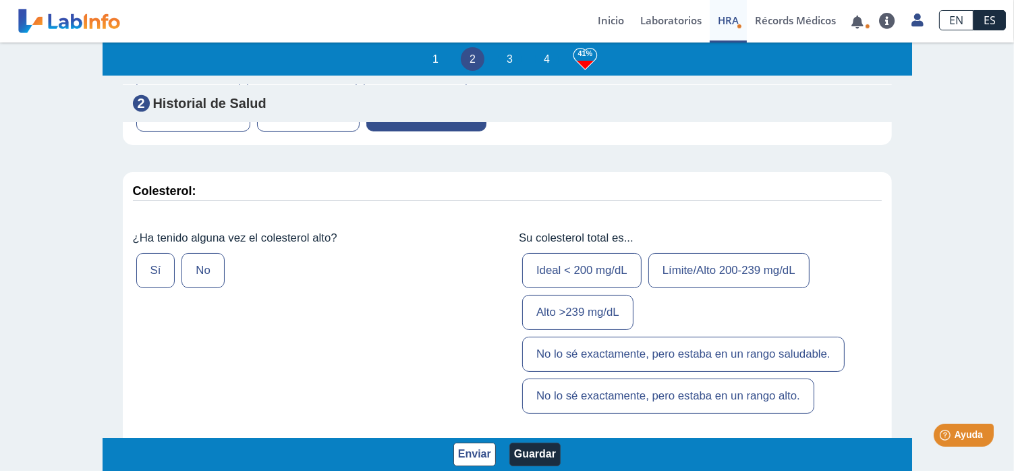
scroll to position [1888, 0]
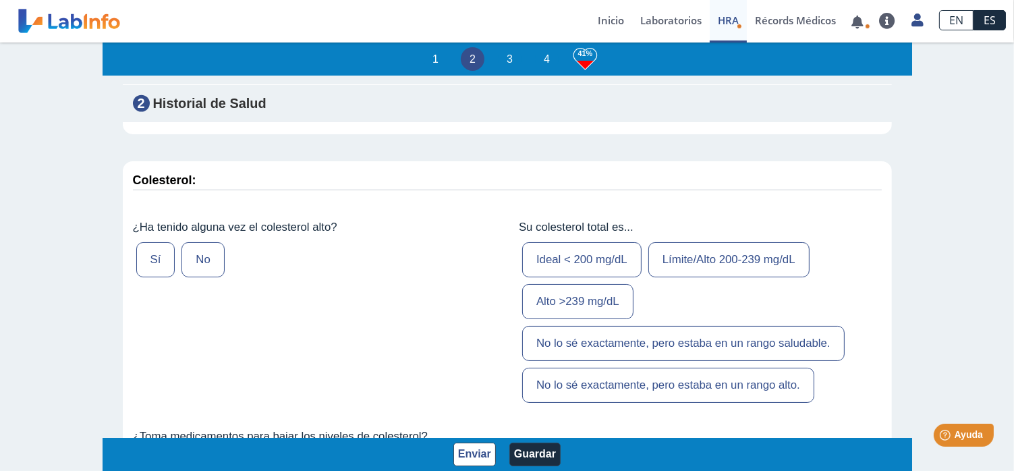
click at [200, 250] on label "No" at bounding box center [202, 259] width 42 height 35
click at [0, 0] on input "No" at bounding box center [0, 0] width 0 height 0
click at [563, 259] on label "Ideal < 200 mg/dL" at bounding box center [581, 259] width 119 height 35
click at [0, 0] on input "Ideal < 200 mg/dL" at bounding box center [0, 0] width 0 height 0
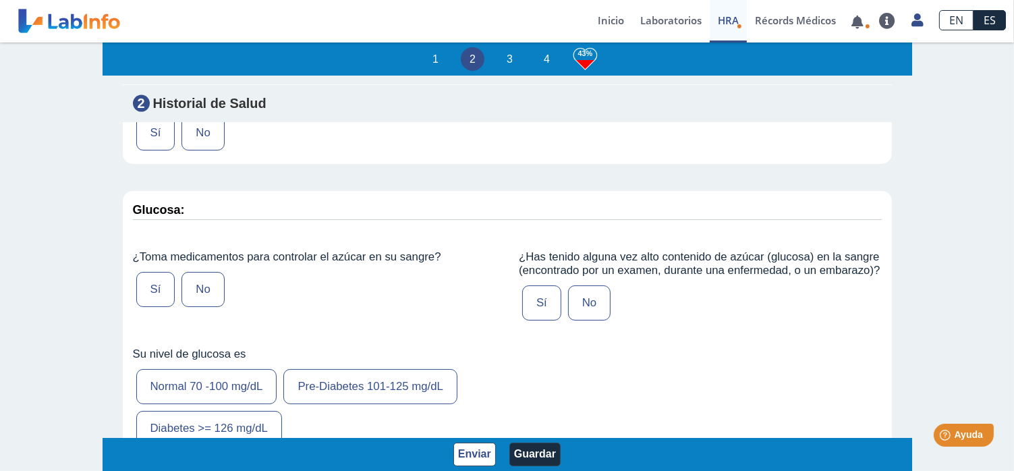
scroll to position [2225, 0]
click at [194, 279] on label "No" at bounding box center [202, 287] width 42 height 35
click at [0, 0] on input "No" at bounding box center [0, 0] width 0 height 0
click at [579, 311] on label "No" at bounding box center [589, 301] width 42 height 35
click at [0, 0] on input "No" at bounding box center [0, 0] width 0 height 0
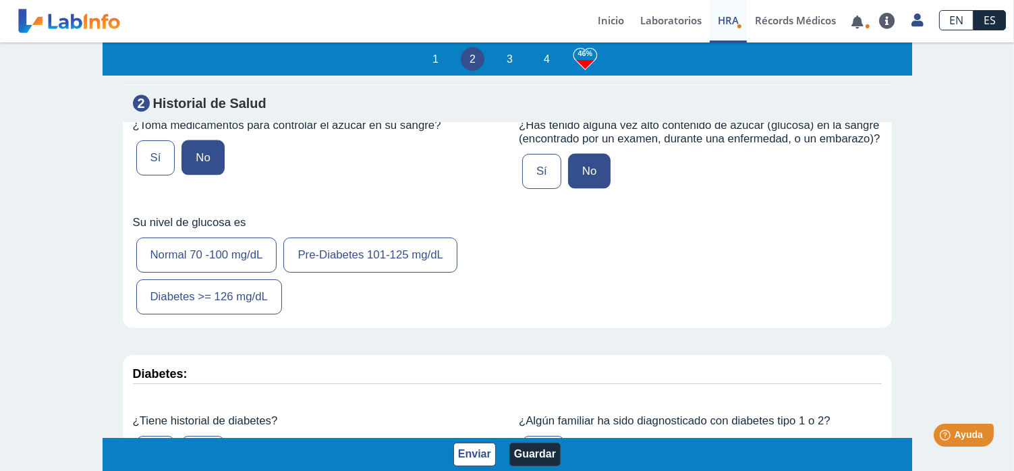
scroll to position [2360, 0]
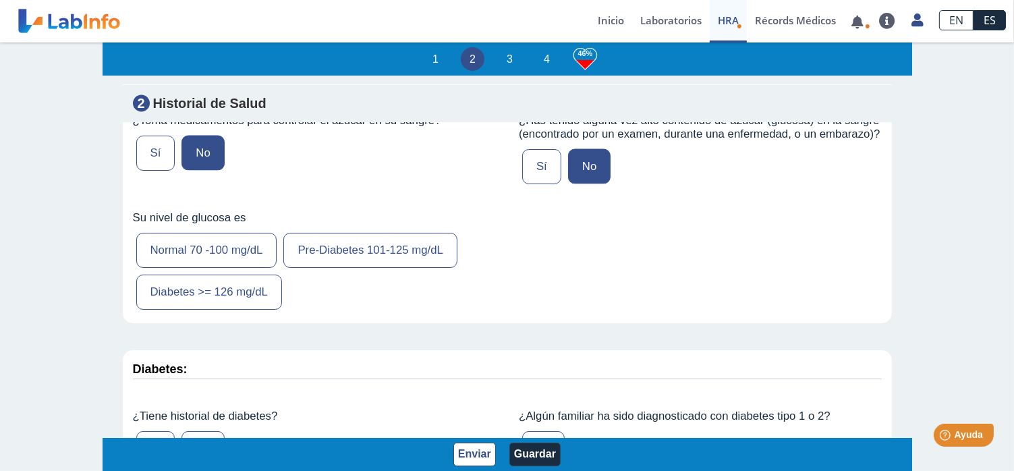
click at [239, 254] on label "Normal 70 -100 mg/dL" at bounding box center [206, 250] width 141 height 35
click at [0, 0] on input "Normal 70 -100 mg/dL" at bounding box center [0, 0] width 0 height 0
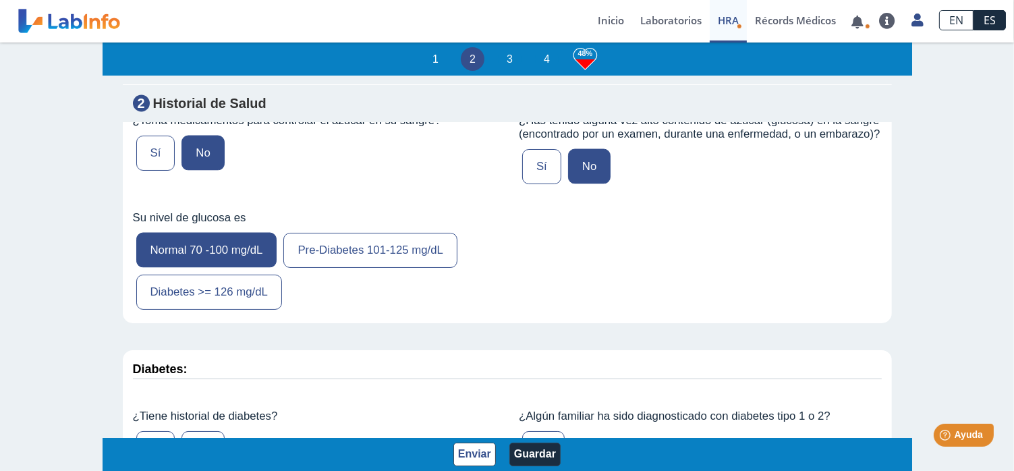
scroll to position [2630, 0]
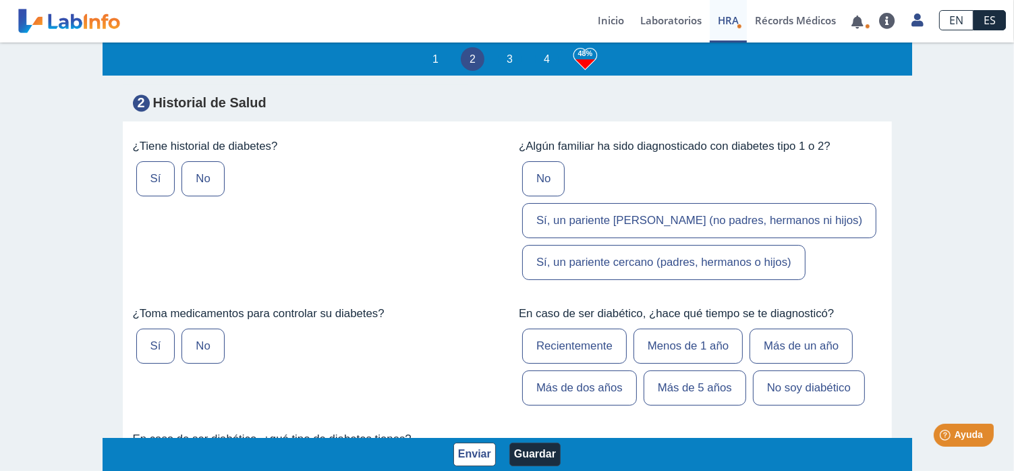
click at [589, 245] on label "Sí, un pariente cercano (padres, hermanos o hijos)" at bounding box center [663, 262] width 283 height 35
click at [0, 0] on input "Sí, un pariente cercano (padres, hermanos o hijos)" at bounding box center [0, 0] width 0 height 0
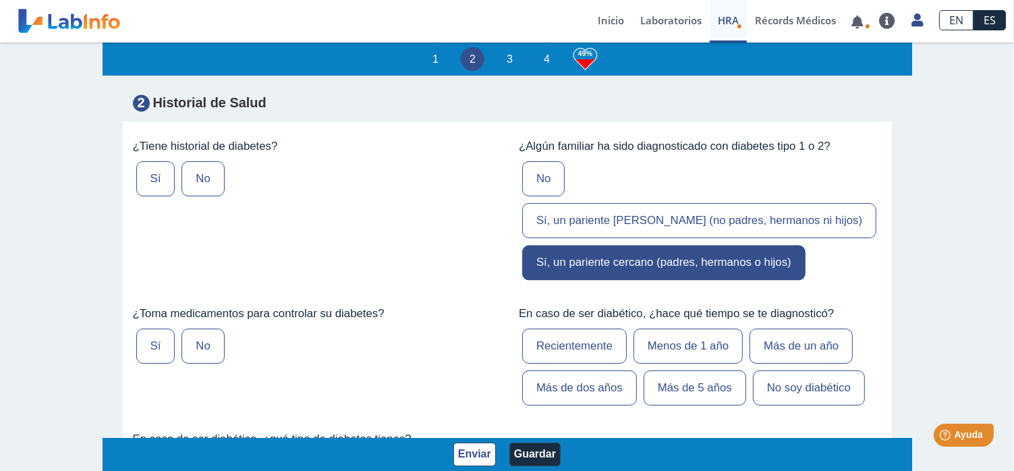
click at [206, 179] on label "No" at bounding box center [202, 178] width 42 height 35
click at [0, 0] on input "No" at bounding box center [0, 0] width 0 height 0
click at [198, 328] on label "No" at bounding box center [202, 345] width 42 height 35
click at [0, 0] on input "No" at bounding box center [0, 0] width 0 height 0
click at [801, 370] on label "No soy diabético" at bounding box center [809, 387] width 112 height 35
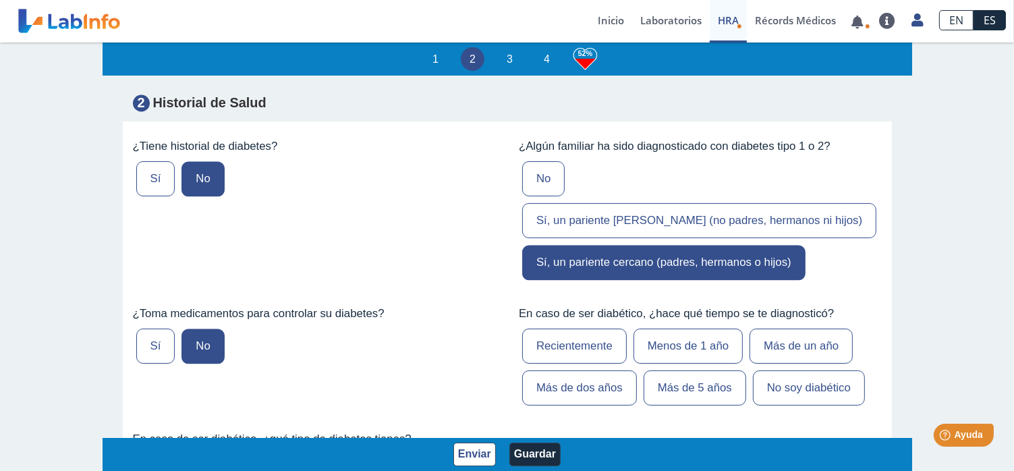
click at [0, 0] on input "No soy diabético" at bounding box center [0, 0] width 0 height 0
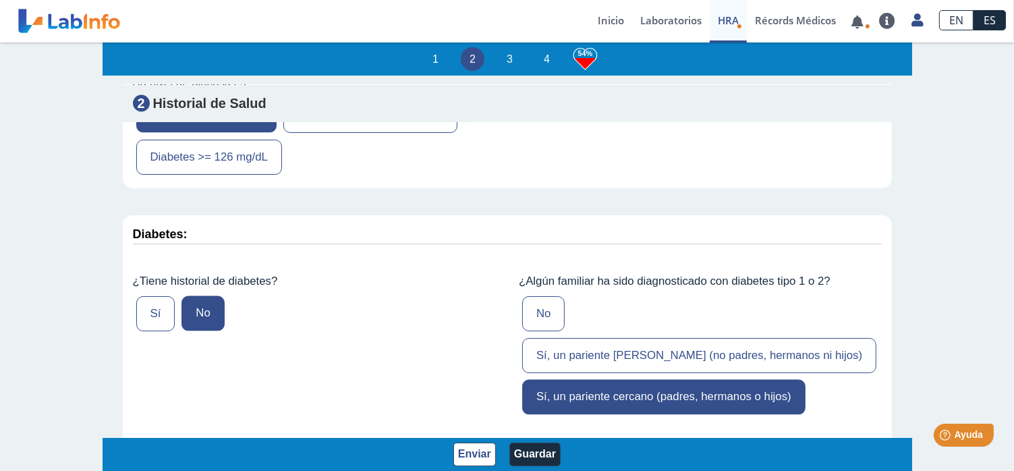
scroll to position [2360, 0]
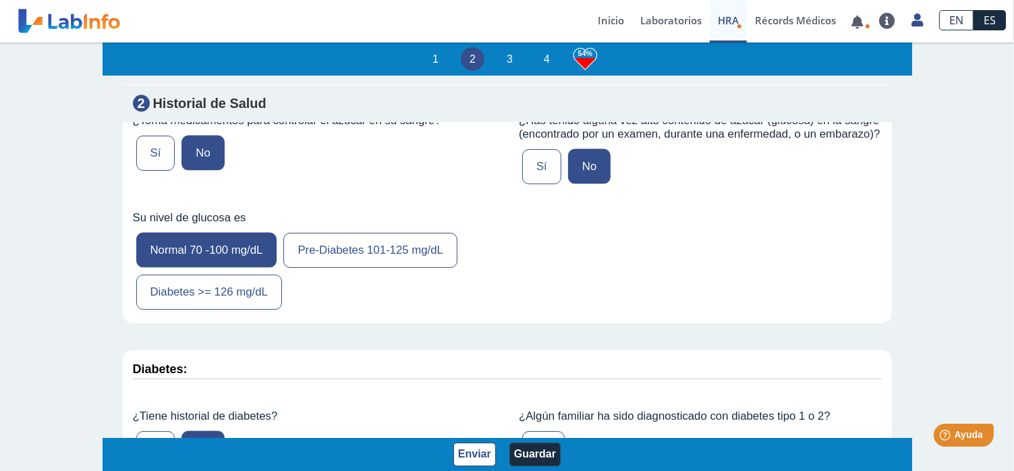
click at [356, 252] on label "Pre-Diabetes 101-125 mg/dL" at bounding box center [370, 250] width 174 height 35
click at [0, 0] on input "Pre-Diabetes 101-125 mg/dL" at bounding box center [0, 0] width 0 height 0
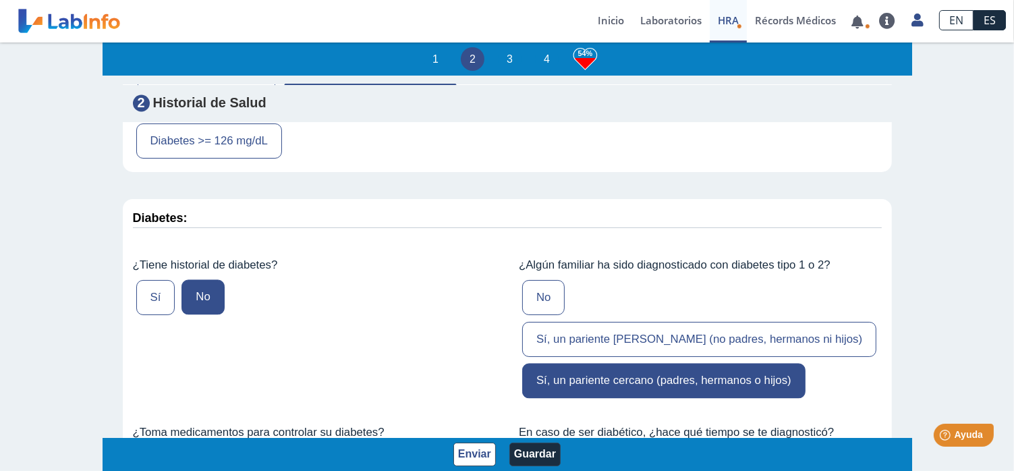
scroll to position [2765, 0]
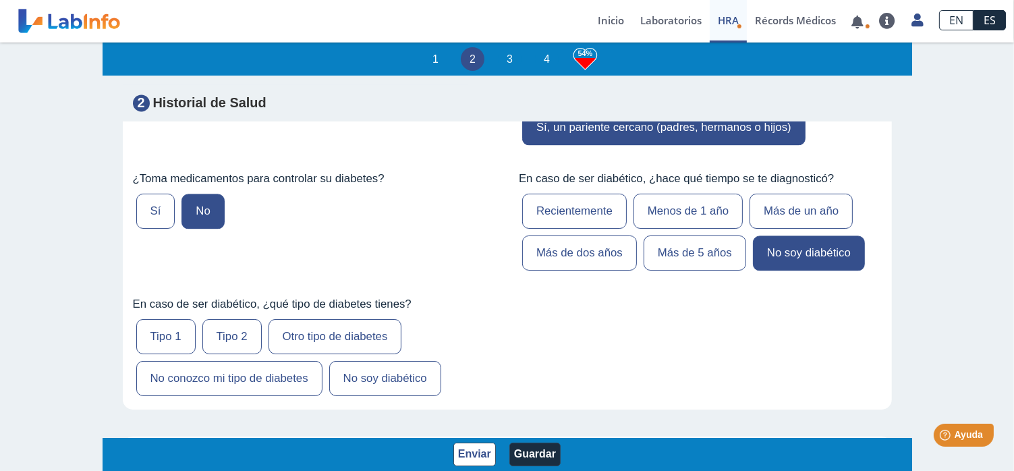
click at [371, 361] on label "No soy diabético" at bounding box center [385, 378] width 112 height 35
click at [0, 0] on input "No soy diabético" at bounding box center [0, 0] width 0 height 0
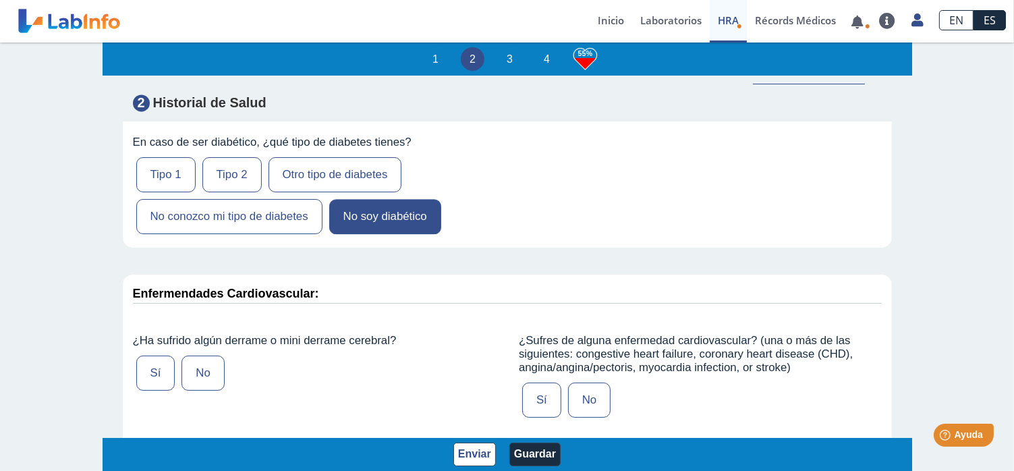
scroll to position [2967, 0]
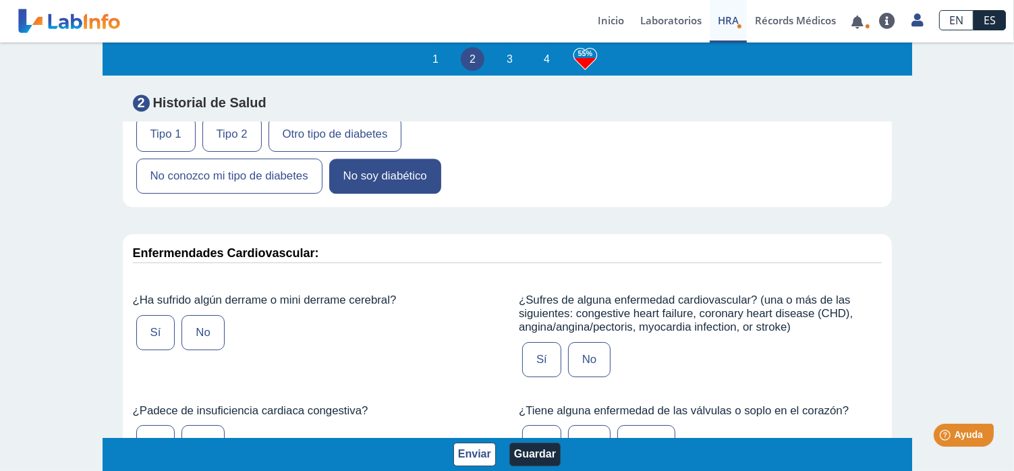
click at [222, 312] on div "Sí No" at bounding box center [314, 333] width 363 height 42
click at [198, 315] on label "No" at bounding box center [202, 332] width 42 height 35
click at [0, 0] on input "No" at bounding box center [0, 0] width 0 height 0
click at [582, 342] on label "No" at bounding box center [589, 359] width 42 height 35
click at [0, 0] on input "No" at bounding box center [0, 0] width 0 height 0
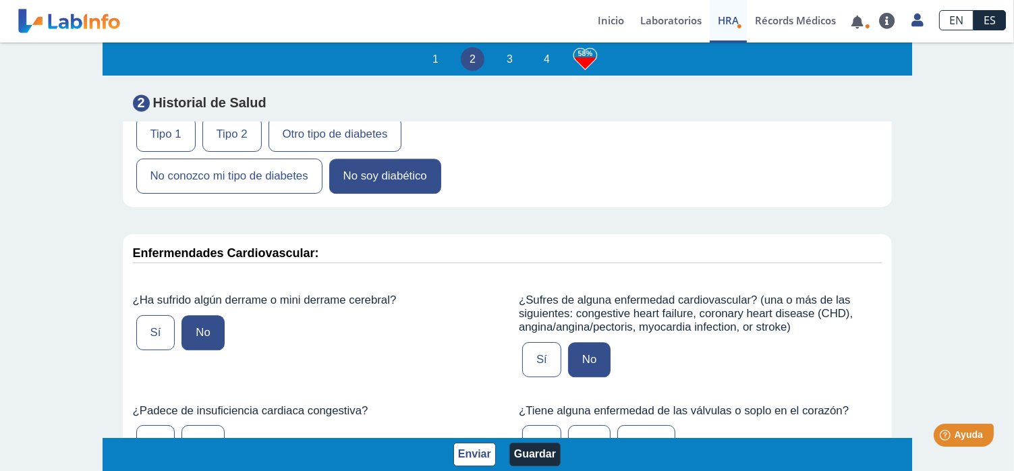
drag, startPoint x: 620, startPoint y: 411, endPoint x: 572, endPoint y: 408, distance: 48.7
click at [572, 421] on div "Sí No No sé" at bounding box center [700, 442] width 363 height 42
click at [572, 425] on label "No" at bounding box center [589, 442] width 42 height 35
click at [0, 0] on input "No" at bounding box center [0, 0] width 0 height 0
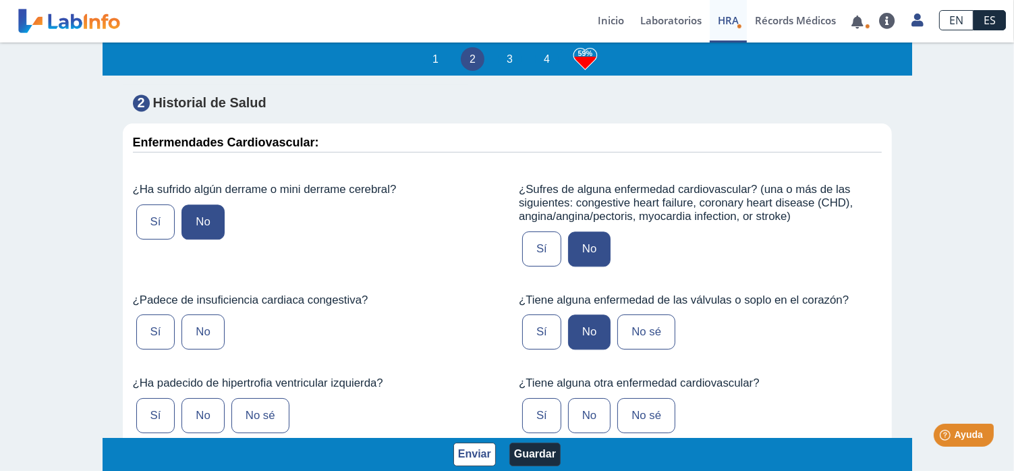
scroll to position [3102, 0]
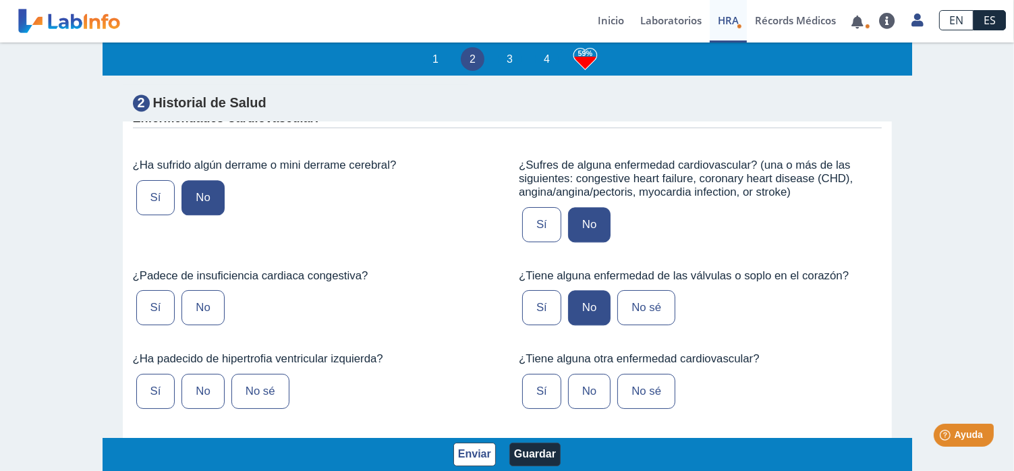
click at [198, 290] on label "No" at bounding box center [202, 307] width 42 height 35
click at [0, 0] on input "No" at bounding box center [0, 0] width 0 height 0
click at [252, 374] on label "No sé" at bounding box center [260, 391] width 58 height 35
click at [0, 0] on input "No sé" at bounding box center [0, 0] width 0 height 0
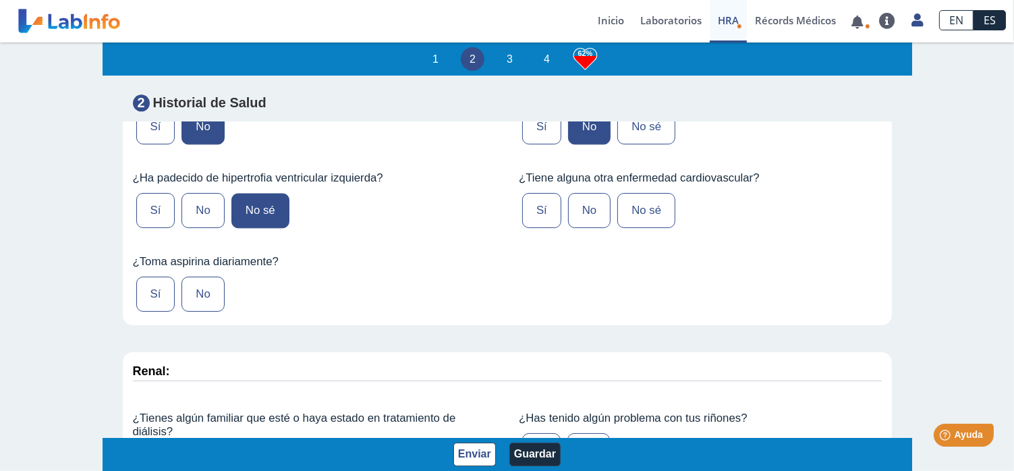
scroll to position [3304, 0]
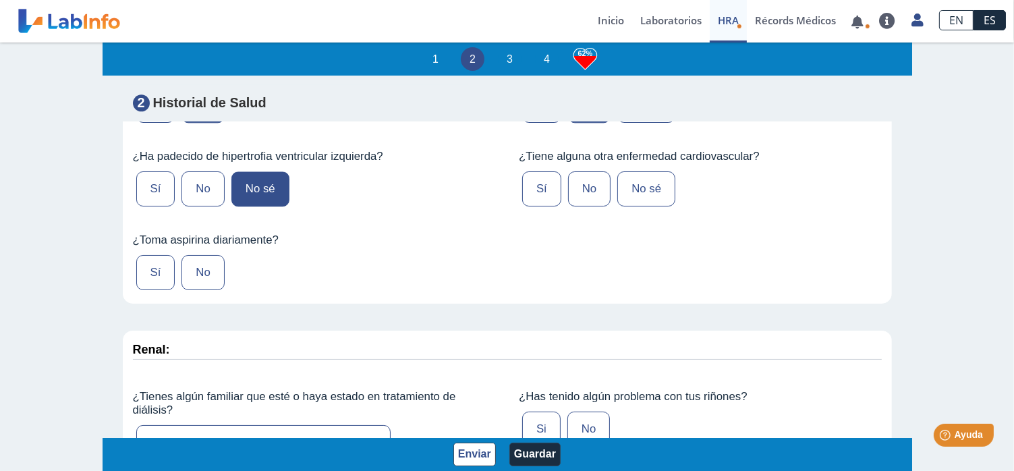
click at [198, 255] on label "No" at bounding box center [202, 272] width 42 height 35
click at [0, 0] on input "No" at bounding box center [0, 0] width 0 height 0
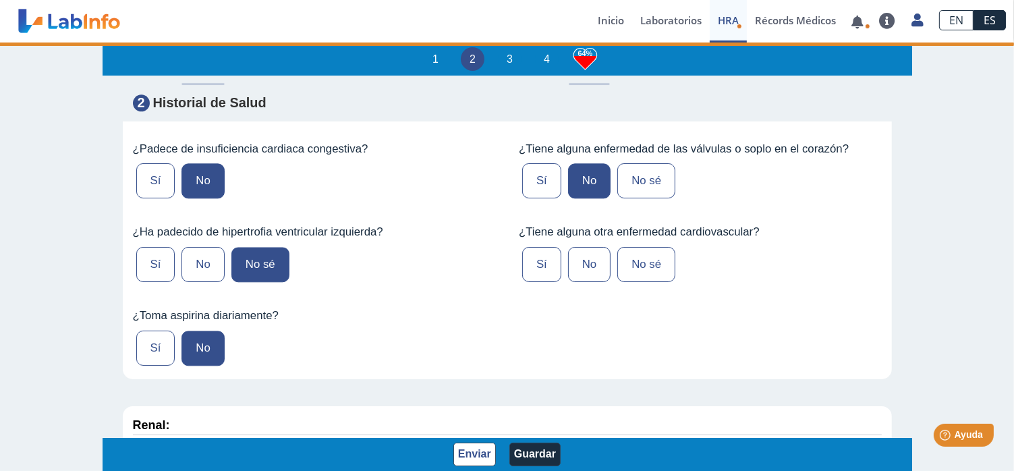
scroll to position [3102, 0]
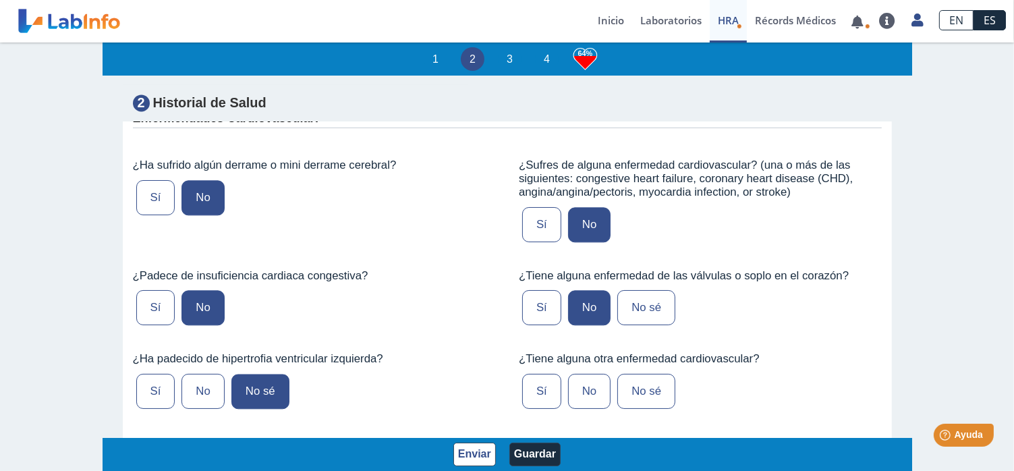
click at [591, 374] on label "No" at bounding box center [589, 391] width 42 height 35
click at [0, 0] on input "No" at bounding box center [0, 0] width 0 height 0
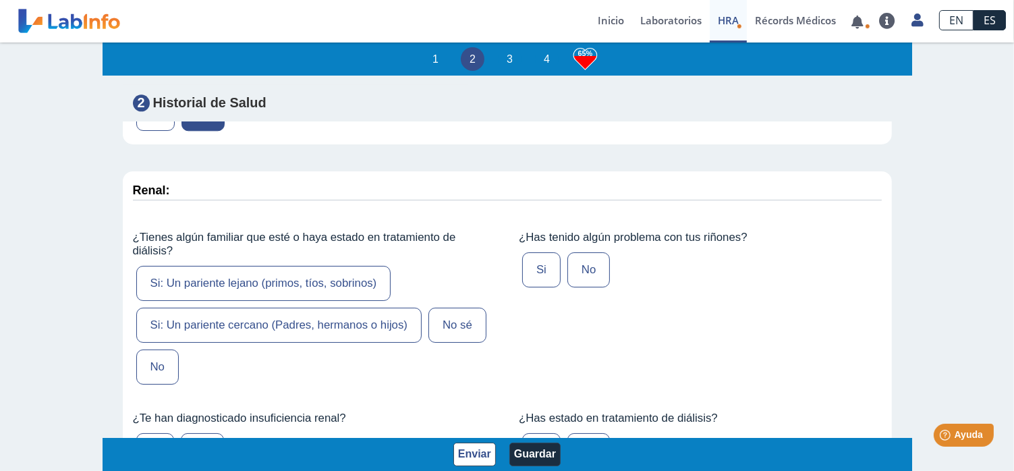
scroll to position [3507, 0]
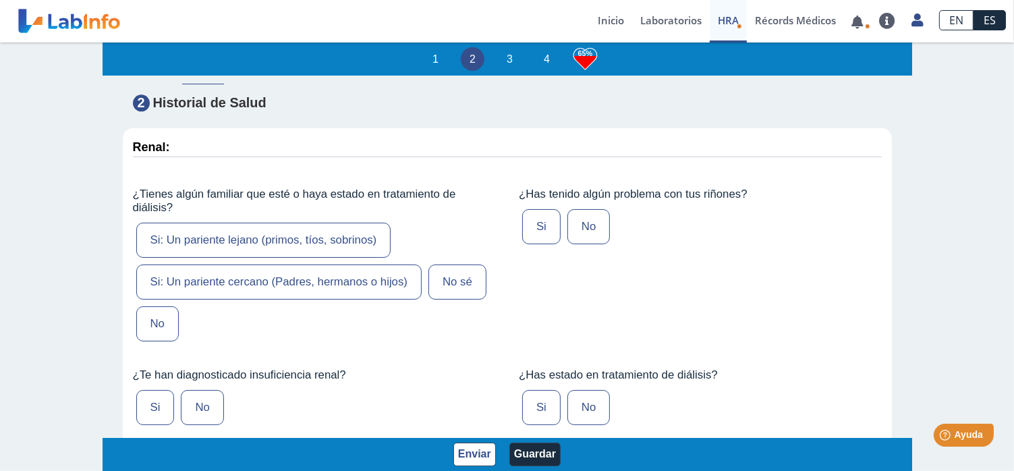
click at [450, 264] on label "No sé" at bounding box center [457, 281] width 58 height 35
click at [0, 0] on input "No sé" at bounding box center [0, 0] width 0 height 0
drag, startPoint x: 579, startPoint y: 195, endPoint x: 558, endPoint y: 203, distance: 22.4
click at [575, 209] on label "No" at bounding box center [588, 226] width 42 height 35
click at [0, 0] on input "No" at bounding box center [0, 0] width 0 height 0
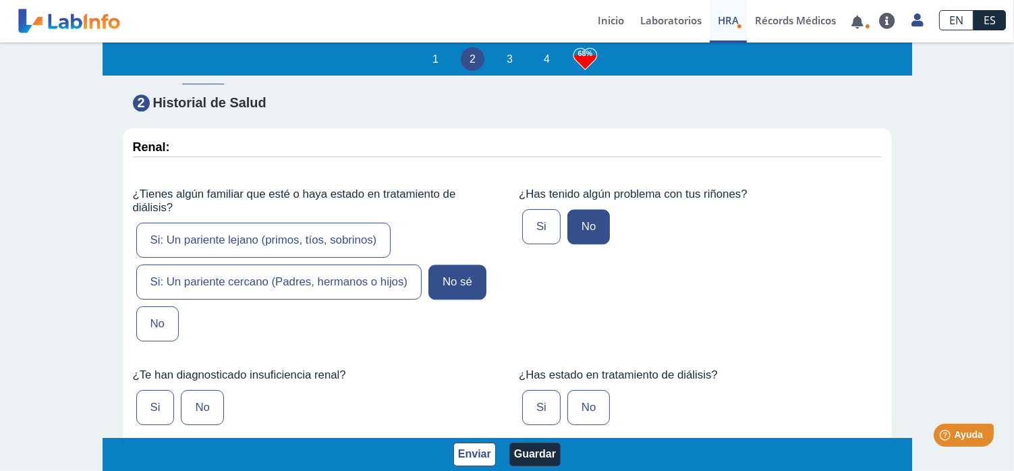
click at [572, 390] on label "No" at bounding box center [588, 407] width 42 height 35
click at [0, 0] on input "No" at bounding box center [0, 0] width 0 height 0
click at [201, 390] on label "No" at bounding box center [202, 407] width 42 height 35
click at [0, 0] on input "No" at bounding box center [0, 0] width 0 height 0
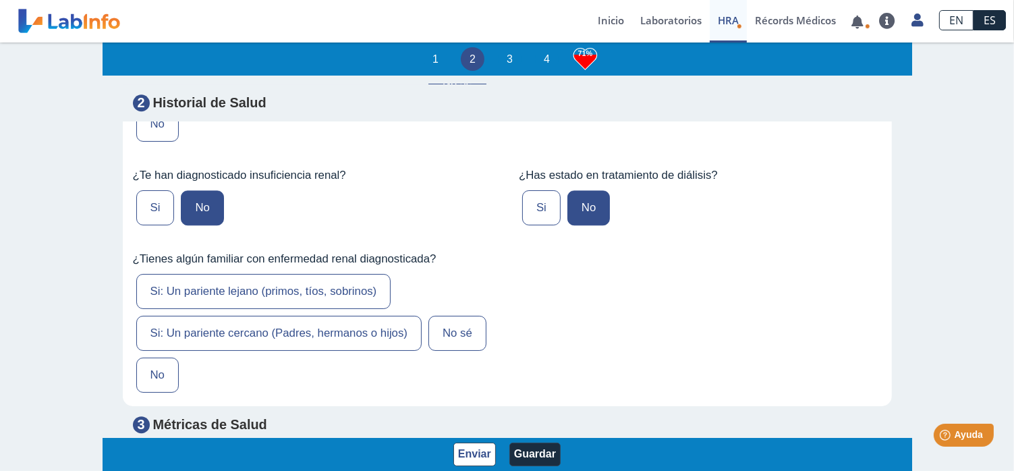
scroll to position [3709, 0]
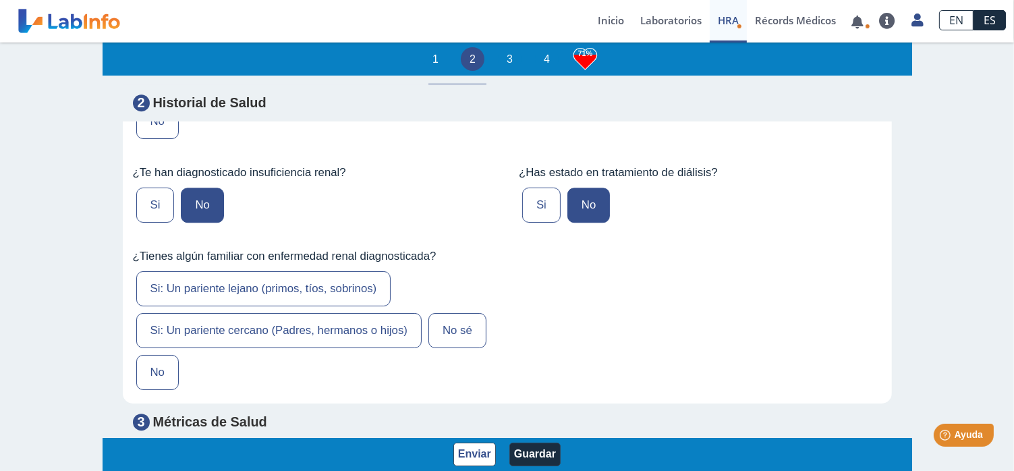
click at [453, 313] on label "No sé" at bounding box center [457, 330] width 58 height 35
click at [0, 0] on input "No sé" at bounding box center [0, 0] width 0 height 0
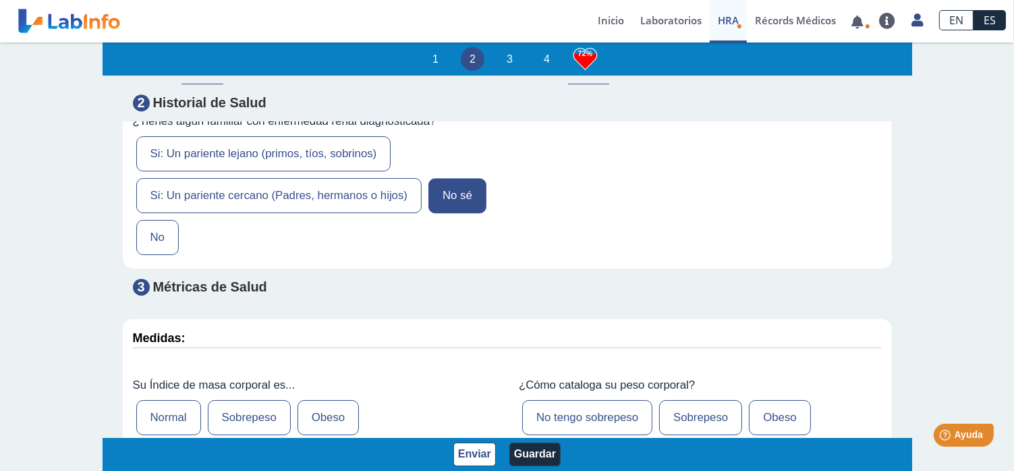
click at [171, 400] on label "Normal" at bounding box center [168, 417] width 65 height 35
click at [0, 0] on input "Normal" at bounding box center [0, 0] width 0 height 0
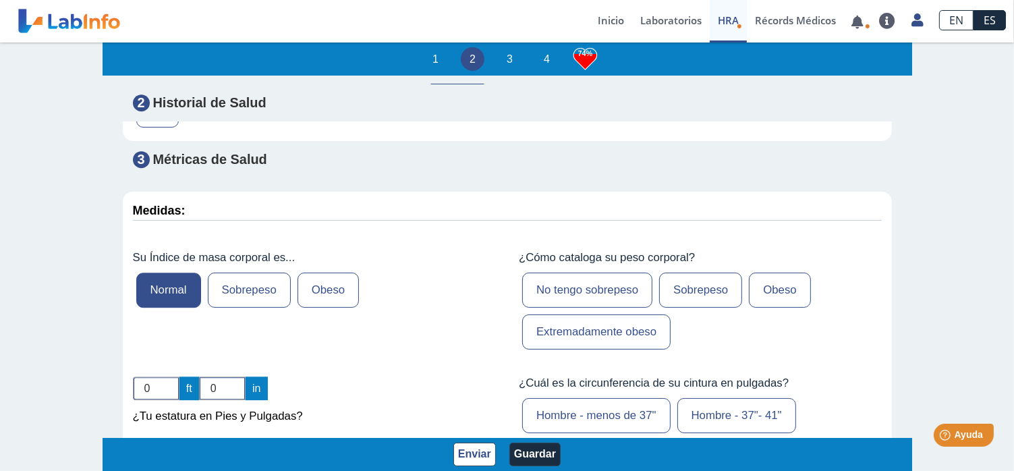
scroll to position [3979, 0]
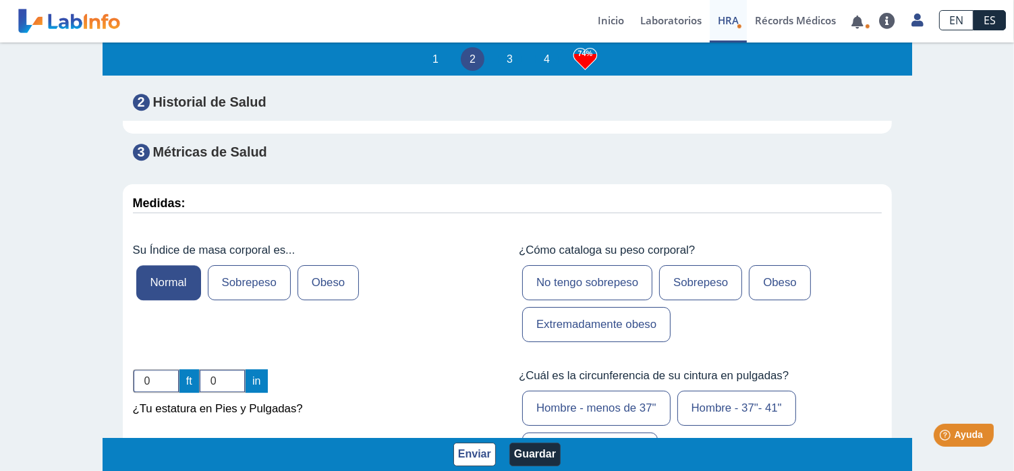
click at [576, 265] on label "No tengo sobrepeso" at bounding box center [587, 282] width 130 height 35
click at [0, 0] on input "No tengo sobrepeso" at bounding box center [0, 0] width 0 height 0
click at [165, 369] on input "1" at bounding box center [156, 381] width 47 height 24
click at [166, 369] on input "2" at bounding box center [156, 381] width 47 height 24
click at [166, 369] on input "3" at bounding box center [156, 381] width 47 height 24
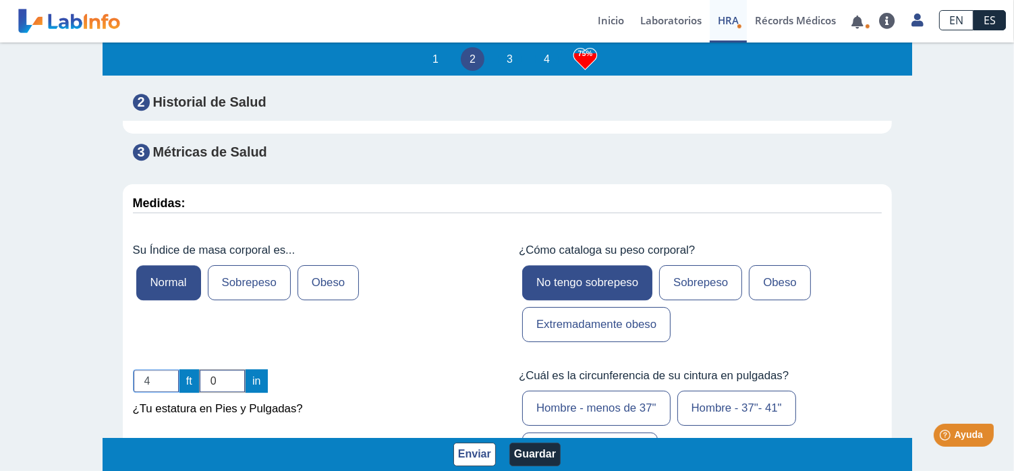
click at [166, 369] on input "4" at bounding box center [156, 381] width 47 height 24
click at [166, 369] on input "5" at bounding box center [156, 381] width 47 height 24
click at [166, 369] on input "6" at bounding box center [156, 381] width 47 height 24
type input "5"
click at [168, 369] on input "5" at bounding box center [156, 381] width 47 height 24
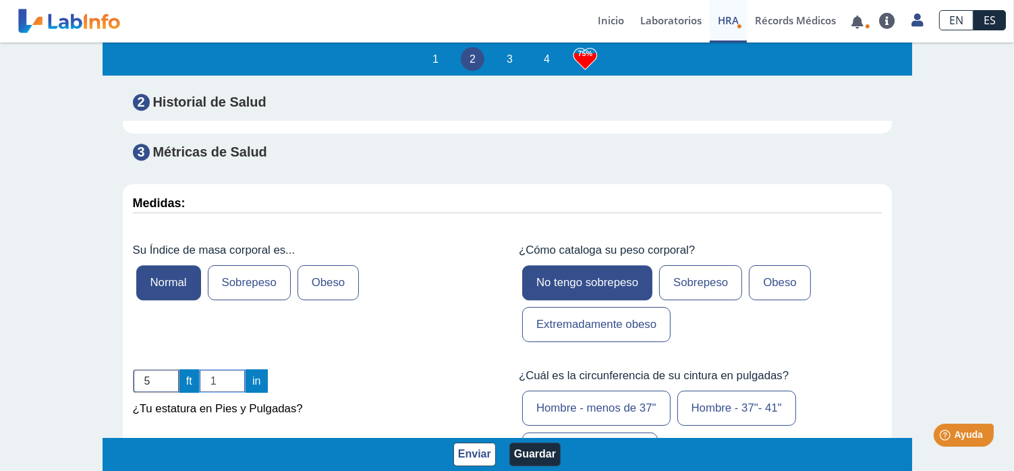
click at [236, 369] on input "1" at bounding box center [222, 381] width 47 height 24
click at [236, 369] on input "2" at bounding box center [222, 381] width 47 height 24
click at [236, 369] on input "3" at bounding box center [222, 381] width 47 height 24
click at [236, 369] on input "4" at bounding box center [222, 381] width 47 height 24
click at [236, 369] on input "5" at bounding box center [222, 381] width 47 height 24
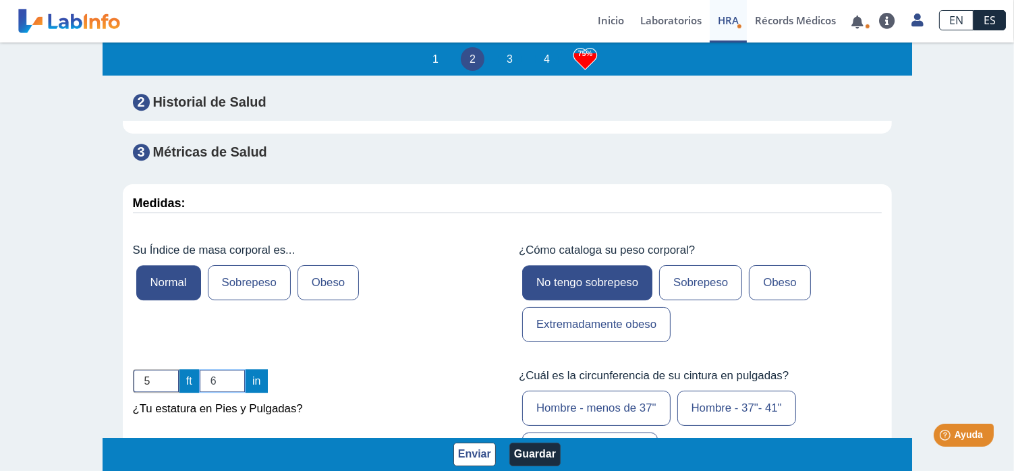
click at [236, 369] on input "6" at bounding box center [222, 381] width 47 height 24
click at [236, 369] on input "7" at bounding box center [222, 381] width 47 height 24
type input "8"
click at [236, 369] on input "8" at bounding box center [222, 381] width 47 height 24
click at [604, 390] on label "Hombre - menos de 37"" at bounding box center [596, 407] width 148 height 35
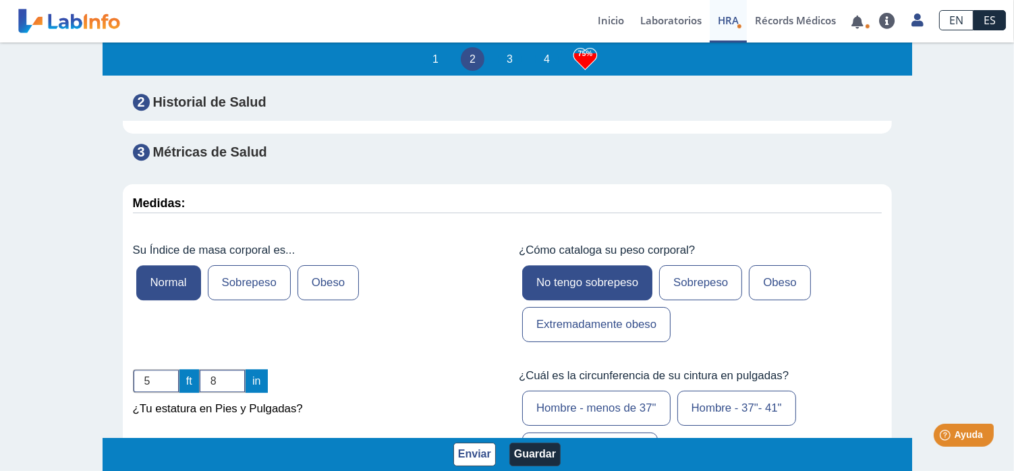
click at [0, 0] on input "Hombre - menos de 37"" at bounding box center [0, 0] width 0 height 0
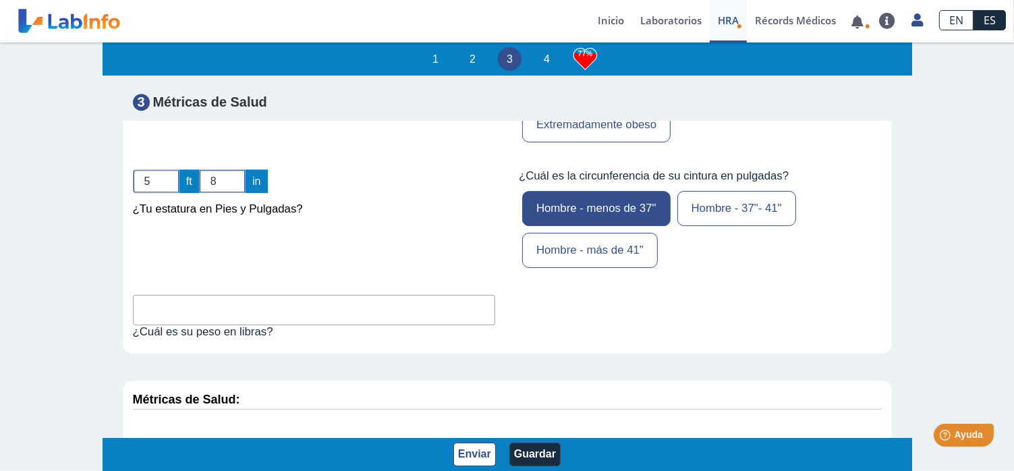
scroll to position [4181, 0]
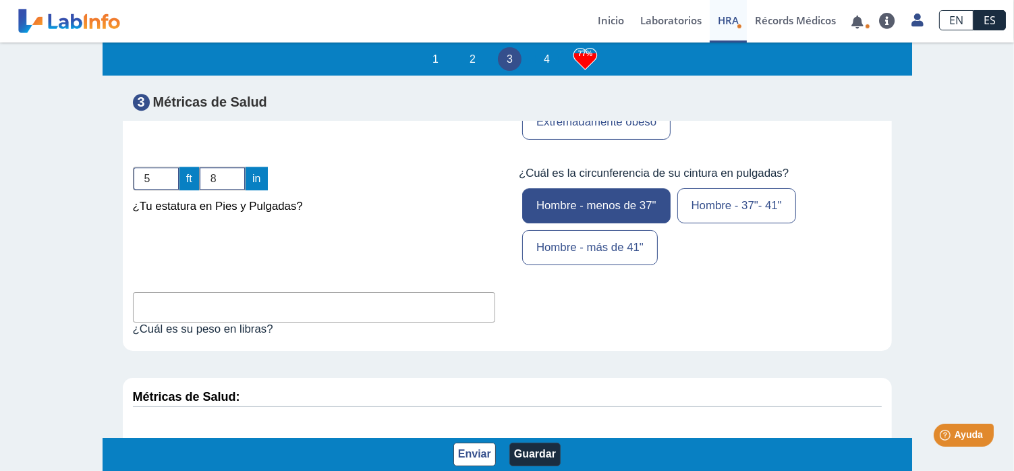
click at [183, 292] on input "text" at bounding box center [314, 307] width 363 height 30
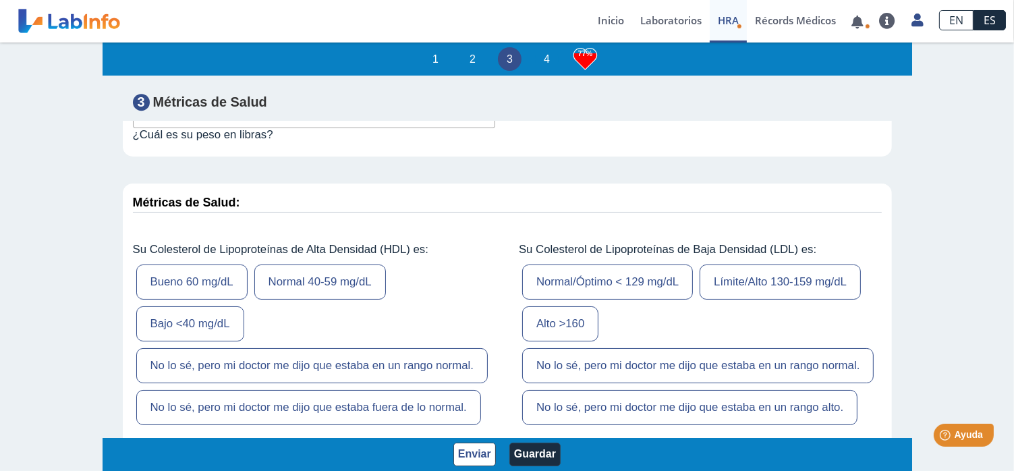
scroll to position [4383, 0]
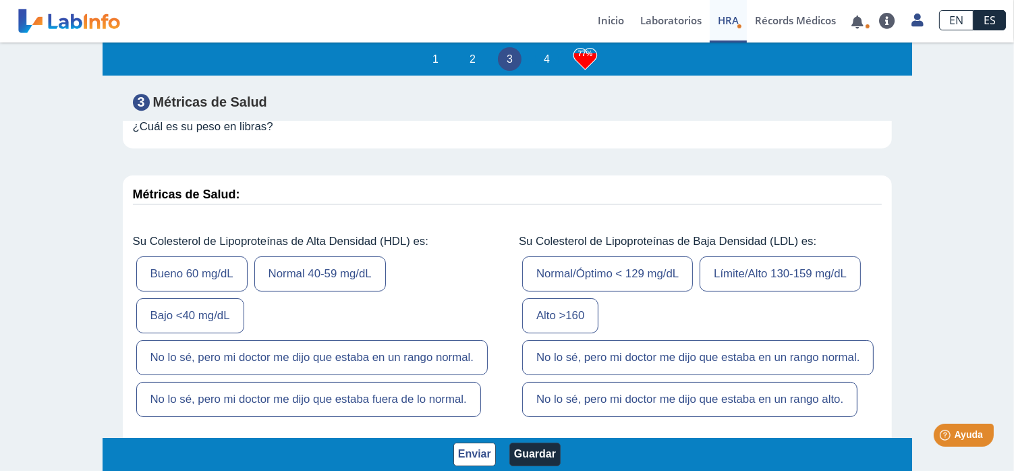
type input "187"
click at [188, 256] on label "Bueno 60 mg/dL" at bounding box center [191, 273] width 111 height 35
click at [0, 0] on input "Bueno 60 mg/dL" at bounding box center [0, 0] width 0 height 0
click at [270, 340] on label "No lo sé, pero mi doctor me dijo que estaba en un rango normal." at bounding box center [311, 357] width 351 height 35
click at [0, 0] on input "No lo sé, pero mi doctor me dijo que estaba en un rango normal." at bounding box center [0, 0] width 0 height 0
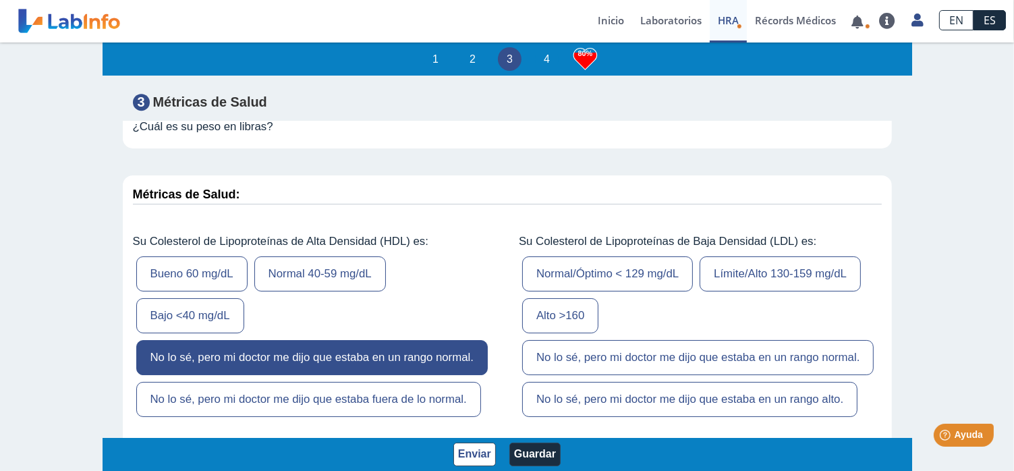
click at [649, 340] on label "No lo sé, pero mi doctor me dijo que estaba en un rango normal." at bounding box center [697, 357] width 351 height 35
click at [0, 0] on input "No lo sé, pero mi doctor me dijo que estaba en un rango normal." at bounding box center [0, 0] width 0 height 0
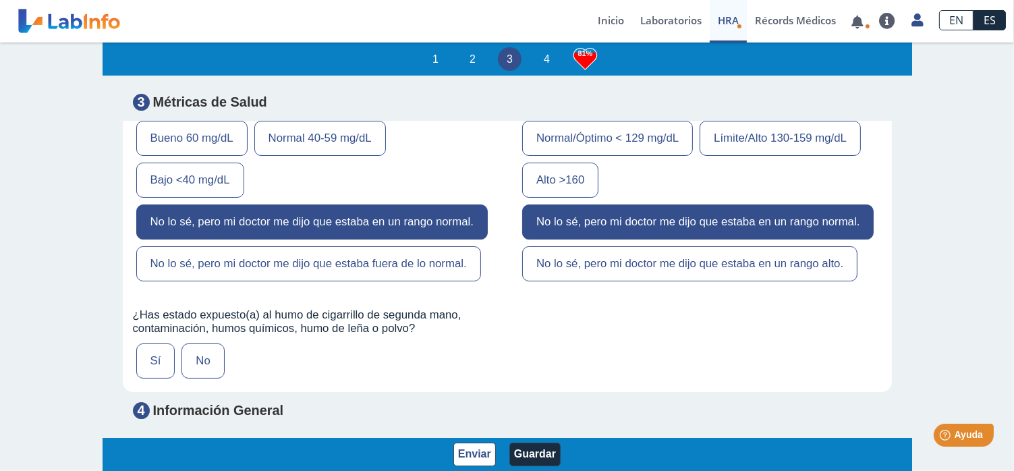
scroll to position [4518, 0]
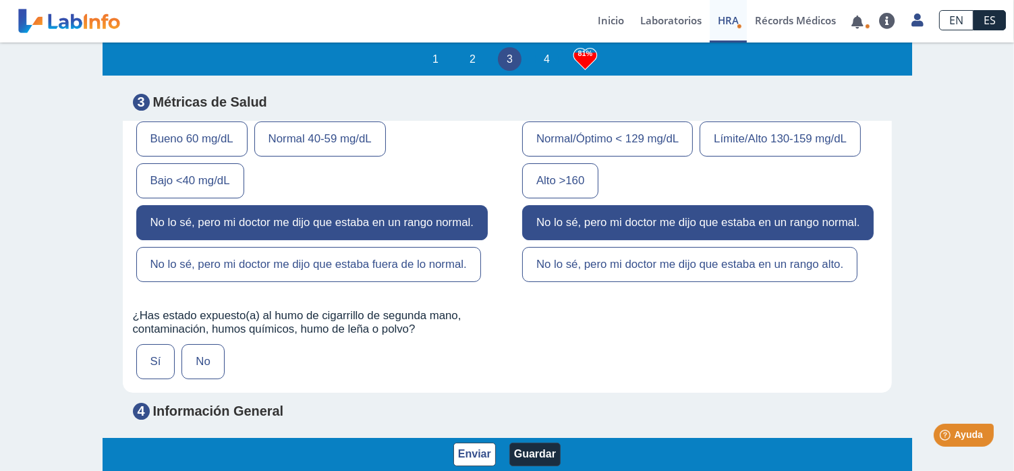
click at [196, 344] on label "No" at bounding box center [202, 361] width 42 height 35
click at [0, 0] on input "No" at bounding box center [0, 0] width 0 height 0
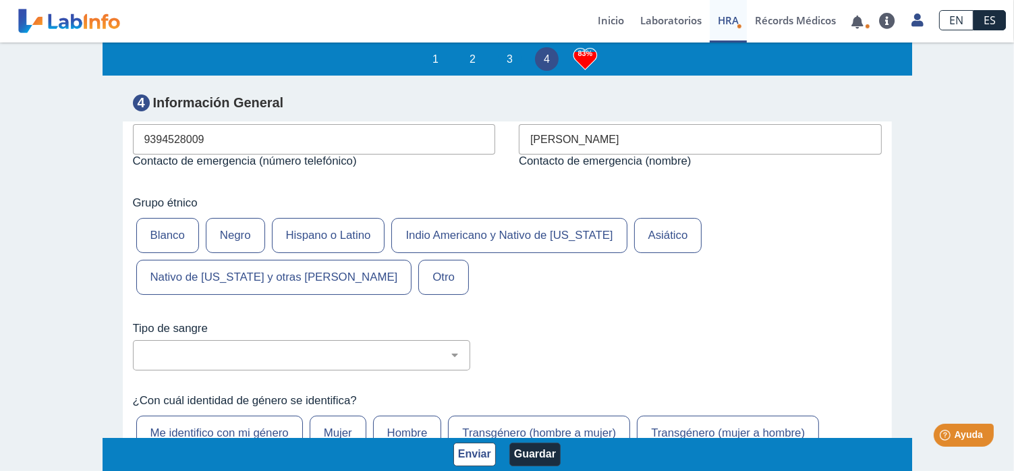
scroll to position [5058, 0]
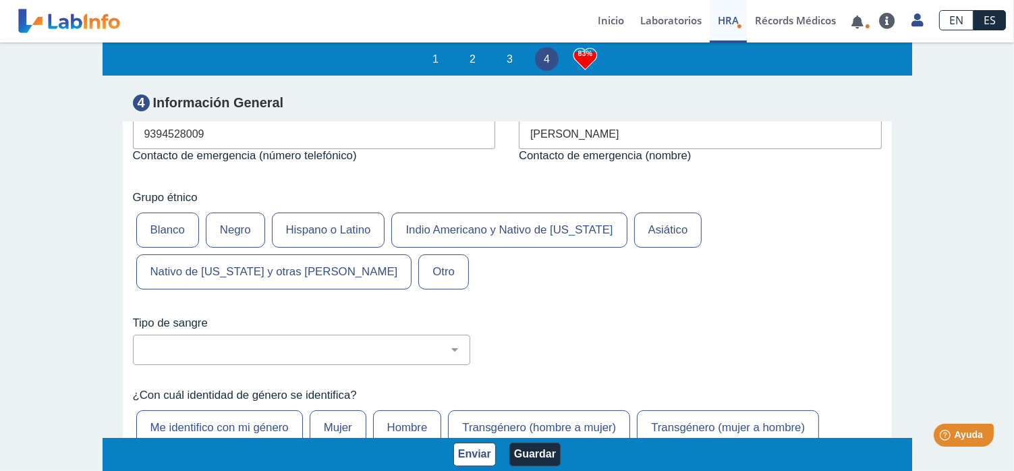
click at [316, 212] on label "Hispano o Latino" at bounding box center [328, 229] width 113 height 35
click at [0, 0] on input "Hispano o Latino" at bounding box center [0, 0] width 0 height 0
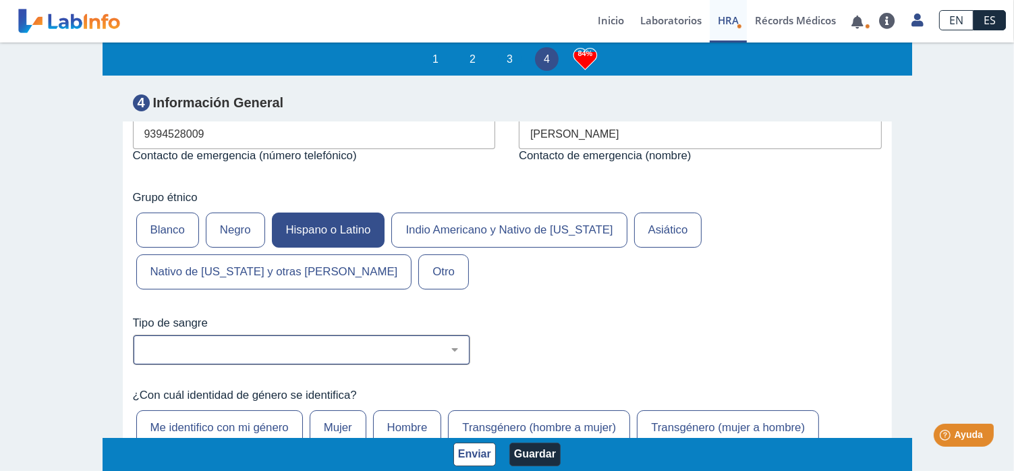
click at [160, 343] on select "No estoy seguro O Negativo O Positivo A Negativo A Positivo B Negativo B Positi…" at bounding box center [306, 349] width 325 height 13
select select "3: 229"
click at [144, 343] on select "No estoy seguro O Negativo O Positivo A Negativo A Positivo B Negativo B Positi…" at bounding box center [306, 349] width 325 height 13
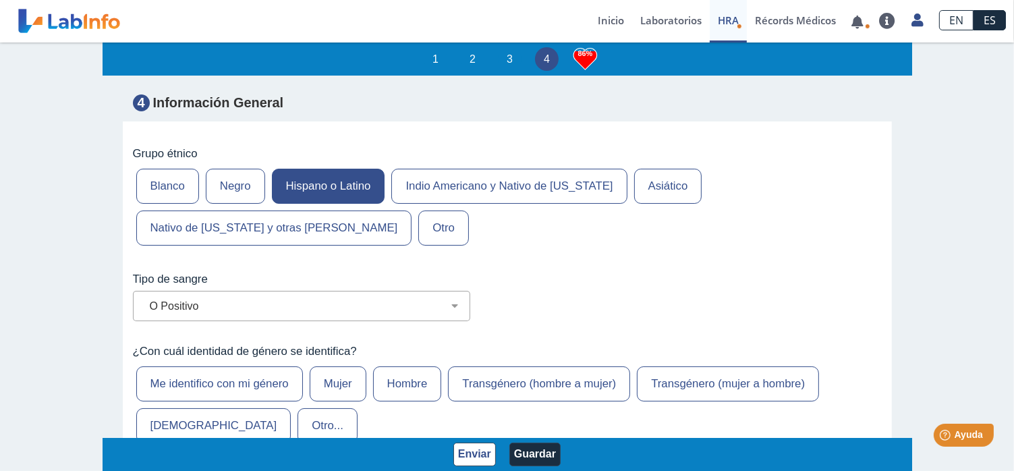
scroll to position [5125, 0]
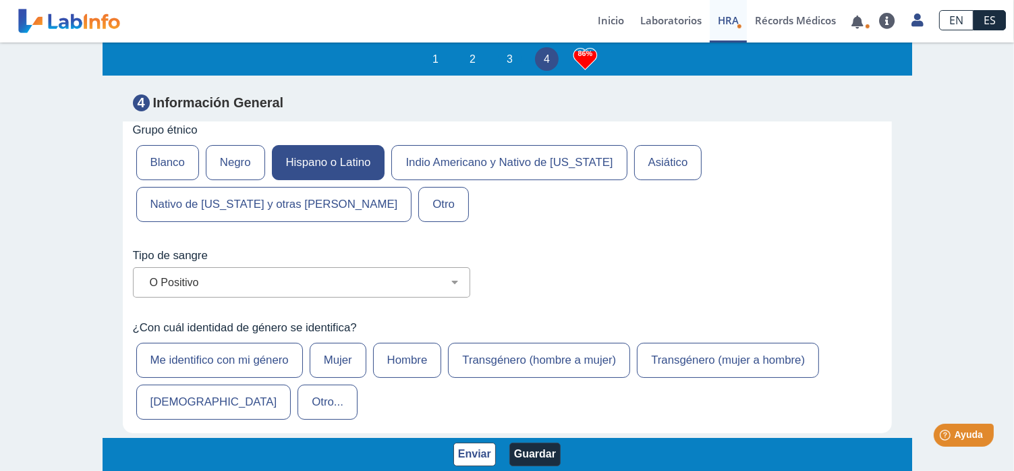
click at [240, 343] on label "Me identifico con mi género" at bounding box center [219, 360] width 167 height 35
click at [0, 0] on input "Me identifico con mi género" at bounding box center [0, 0] width 0 height 0
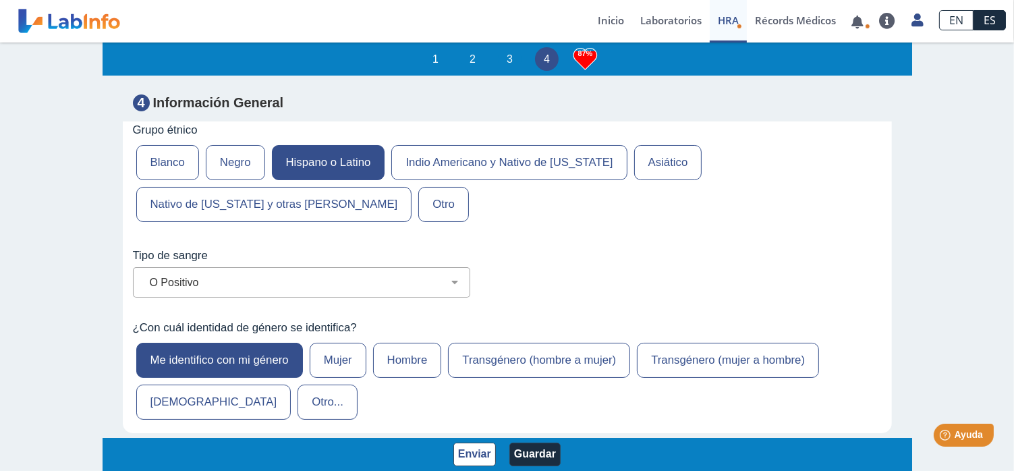
click at [402, 343] on label "Hombre" at bounding box center [407, 360] width 69 height 35
click at [0, 0] on input "Hombre" at bounding box center [0, 0] width 0 height 0
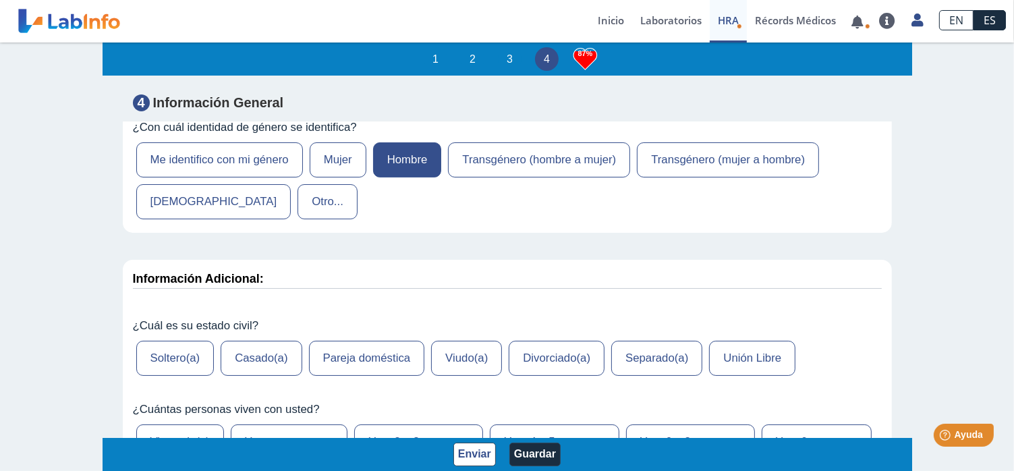
scroll to position [5328, 0]
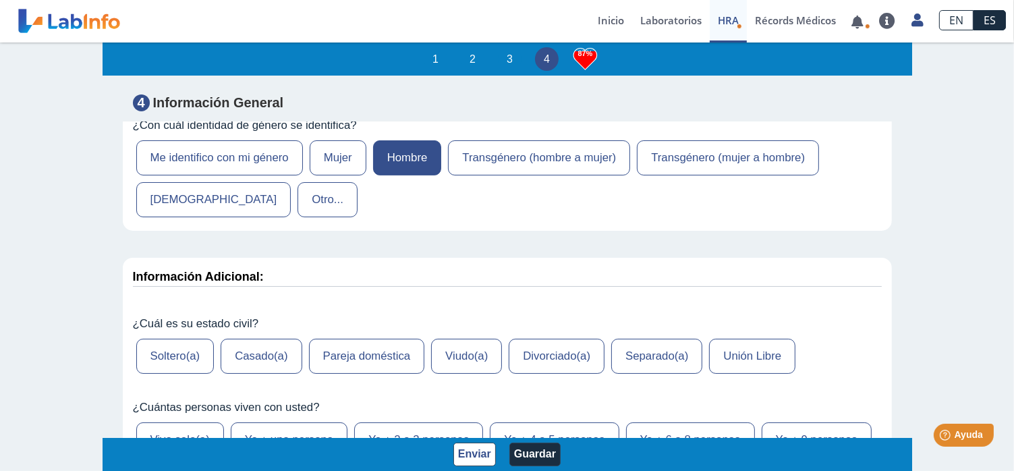
click at [251, 339] on label "Casado(a)" at bounding box center [261, 356] width 81 height 35
click at [0, 0] on input "Casado(a)" at bounding box center [0, 0] width 0 height 0
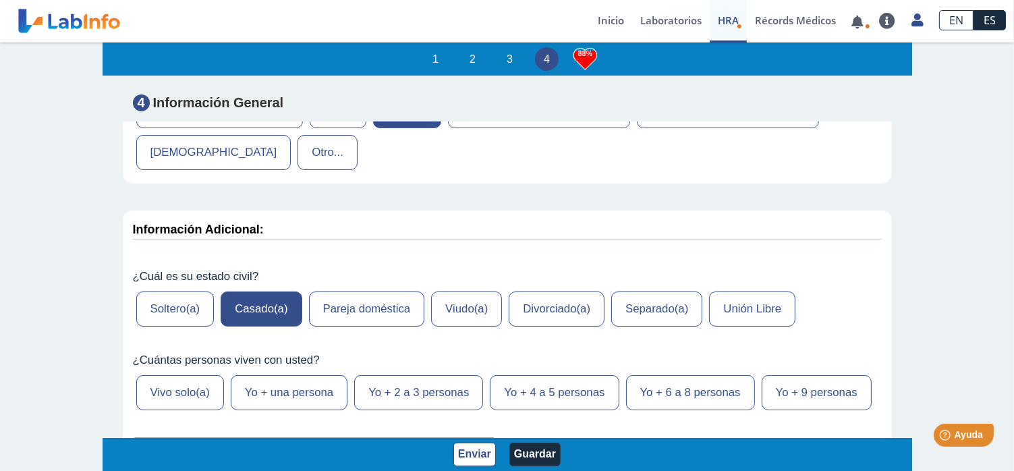
scroll to position [5462, 0]
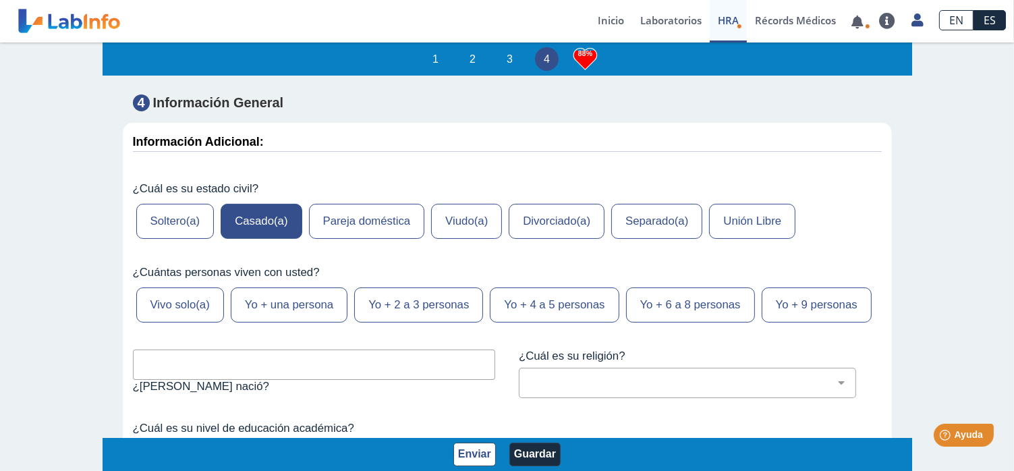
click at [266, 287] on label "Yo + una persona" at bounding box center [289, 304] width 117 height 35
click at [0, 0] on input "Yo + una persona" at bounding box center [0, 0] width 0 height 0
click at [177, 349] on input "text" at bounding box center [314, 364] width 363 height 30
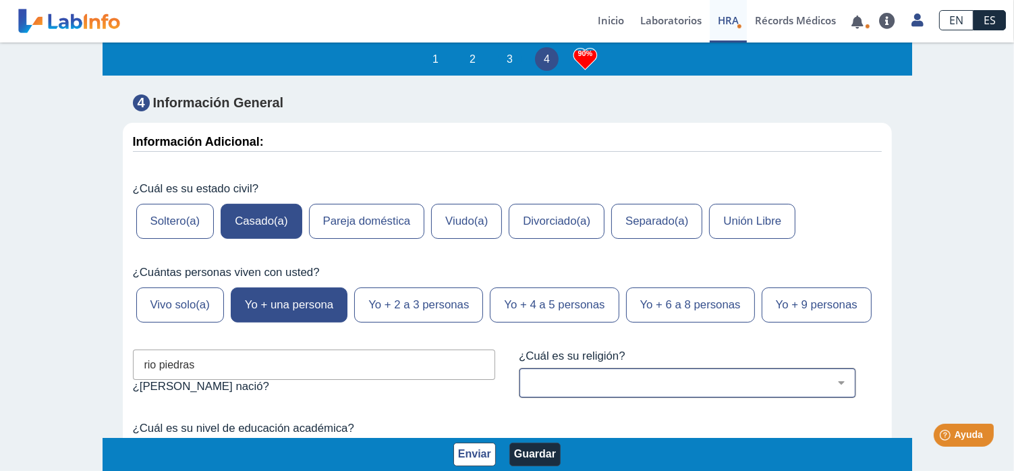
type input "rio piedras"
click at [532, 376] on select "[DEMOGRAPHIC_DATA] (cualquier denominación) [DEMOGRAPHIC_DATA] [DEMOGRAPHIC_DAT…" at bounding box center [692, 382] width 325 height 13
click at [530, 376] on select "[DEMOGRAPHIC_DATA] (cualquier denominación) [DEMOGRAPHIC_DATA] [DEMOGRAPHIC_DAT…" at bounding box center [692, 382] width 325 height 13
click at [831, 376] on select "[DEMOGRAPHIC_DATA] (cualquier denominación) [DEMOGRAPHIC_DATA] [DEMOGRAPHIC_DAT…" at bounding box center [692, 382] width 325 height 13
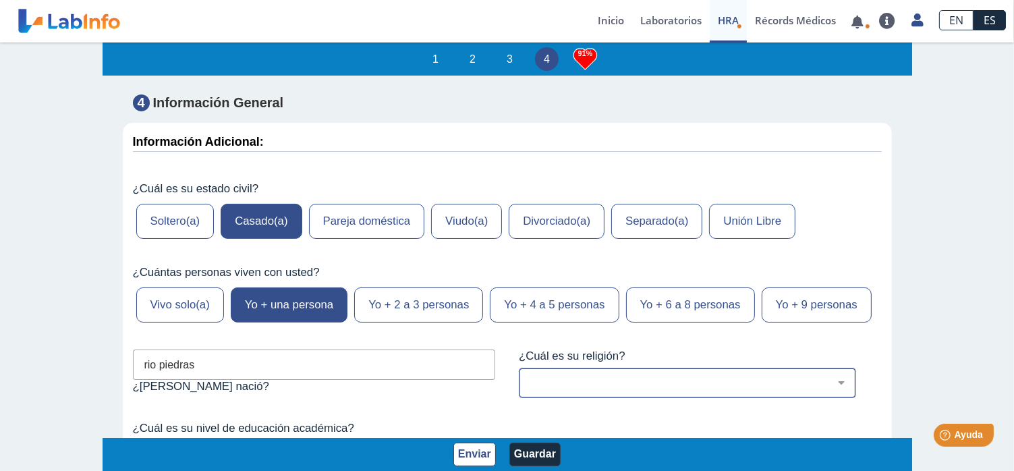
click at [534, 376] on select "[DEMOGRAPHIC_DATA] (cualquier denominación) [DEMOGRAPHIC_DATA] [DEMOGRAPHIC_DAT…" at bounding box center [692, 382] width 325 height 13
select select "1: 216"
click at [530, 376] on select "[DEMOGRAPHIC_DATA] (cualquier denominación) [DEMOGRAPHIC_DATA] [DEMOGRAPHIC_DAT…" at bounding box center [692, 382] width 325 height 13
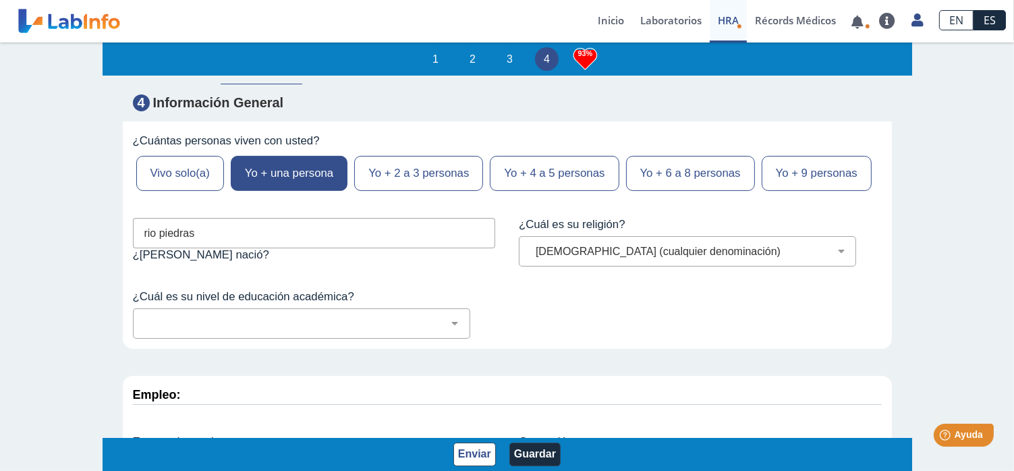
scroll to position [5597, 0]
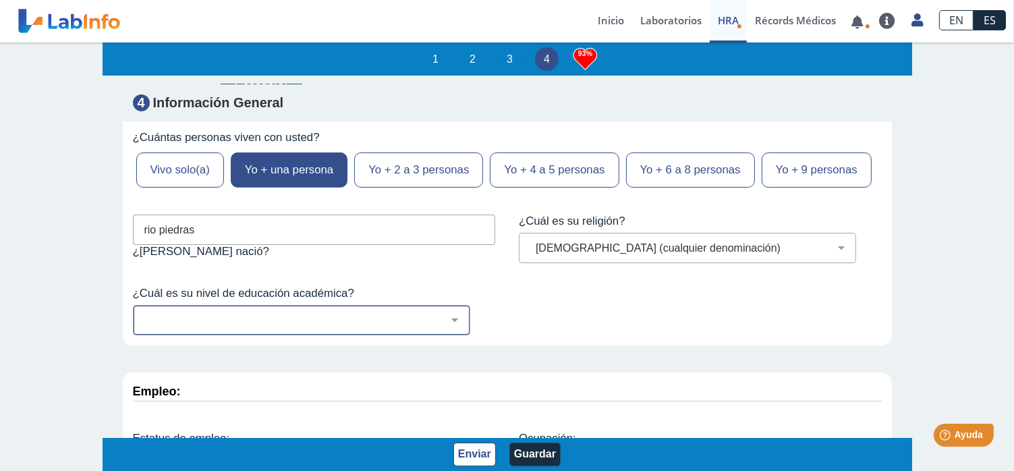
click at [194, 314] on select "No fui a la escuela Escuela primaria Algo de escuela secundaria o equivalente s…" at bounding box center [306, 320] width 325 height 13
select select "6: 279"
click at [144, 314] on select "No fui a la escuela Escuela primaria Algo de escuela secundaria o equivalente s…" at bounding box center [306, 320] width 325 height 13
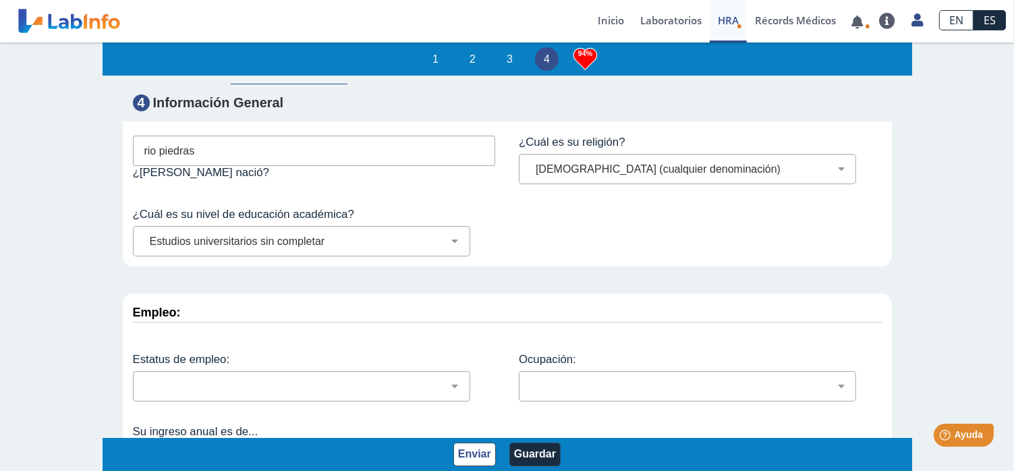
scroll to position [5681, 0]
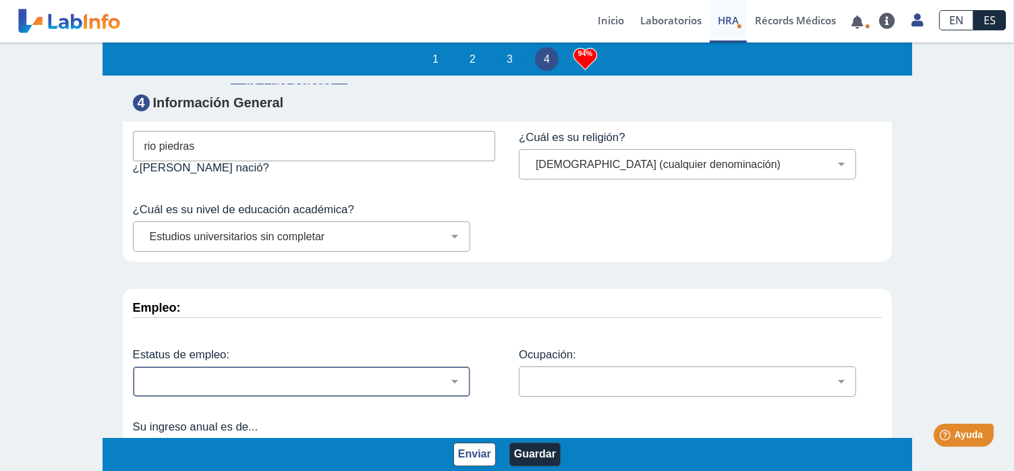
click at [165, 375] on select "Empleado a tiempo parcial Empleado a tiempo completo Servicio profesionales Sin…" at bounding box center [306, 381] width 325 height 13
select select "3: 135"
click at [144, 375] on select "Empleado a tiempo parcial Empleado a tiempo completo Servicio profesionales Sin…" at bounding box center [306, 381] width 325 height 13
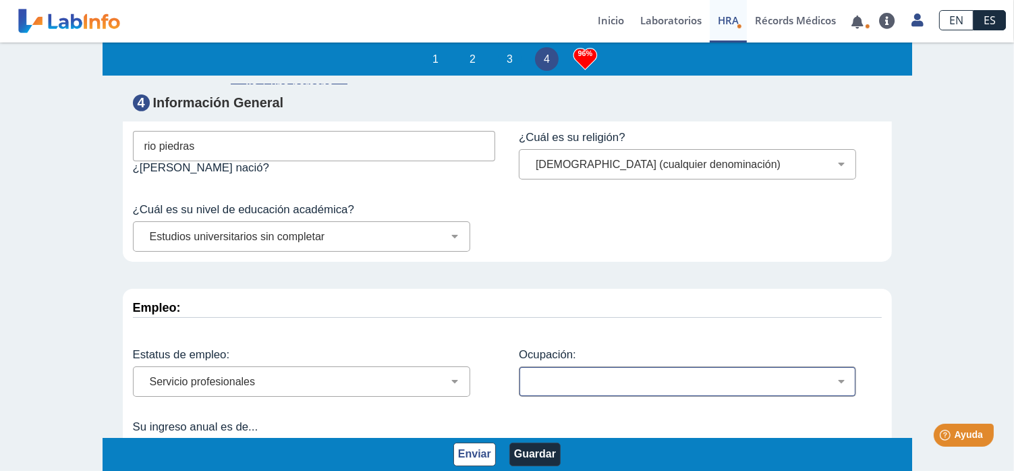
click at [553, 366] on div "Administración de empresas Servicios de protección Instalaciones, Reparaciones …" at bounding box center [687, 381] width 337 height 30
click at [831, 375] on select "Administración de empresas Servicios de protección Instalaciones, Reparaciones …" at bounding box center [692, 381] width 325 height 13
select select "15: 182"
click at [530, 375] on select "Administración de empresas Servicios de protección Instalaciones, Reparaciones …" at bounding box center [692, 381] width 325 height 13
click at [446, 447] on select "Menos de $12,000 $12,000-$16,000 $16,000-$24,000 $24,000-$30,000 $30,000-$40,00…" at bounding box center [306, 453] width 325 height 13
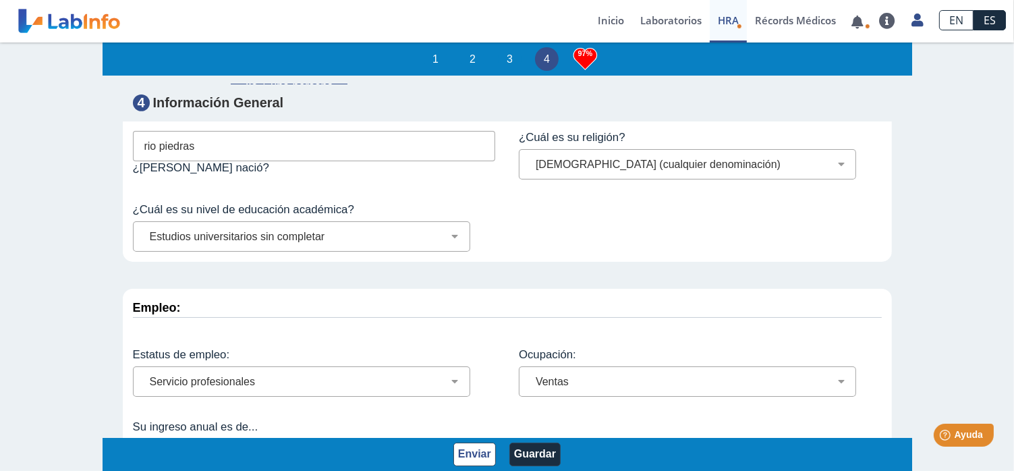
click at [144, 447] on select "Menos de $12,000 $12,000-$16,000 $16,000-$24,000 $24,000-$30,000 $30,000-$40,00…" at bounding box center [306, 453] width 325 height 13
click at [443, 447] on select "Menos de $12,000 $12,000-$16,000 $16,000-$24,000 $24,000-$30,000 $30,000-$40,00…" at bounding box center [306, 453] width 325 height 13
select select "15: 157"
click at [144, 447] on select "Menos de $12,000 $12,000-$16,000 $16,000-$24,000 $24,000-$30,000 $30,000-$40,00…" at bounding box center [306, 453] width 325 height 13
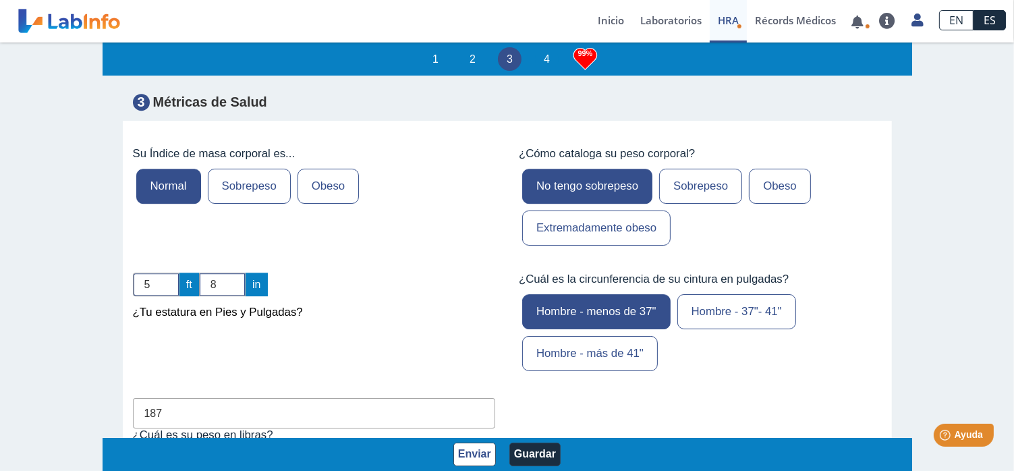
scroll to position [4265, 0]
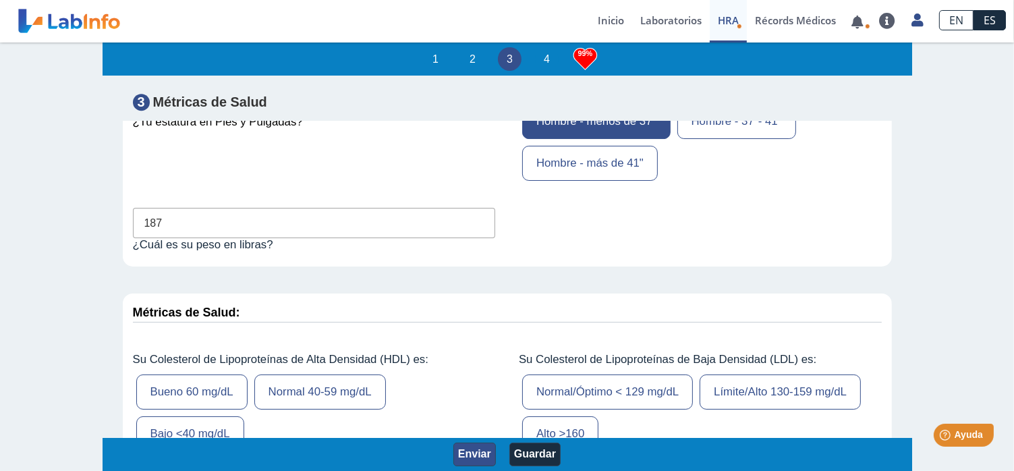
click at [470, 457] on button "Enviar" at bounding box center [474, 454] width 42 height 24
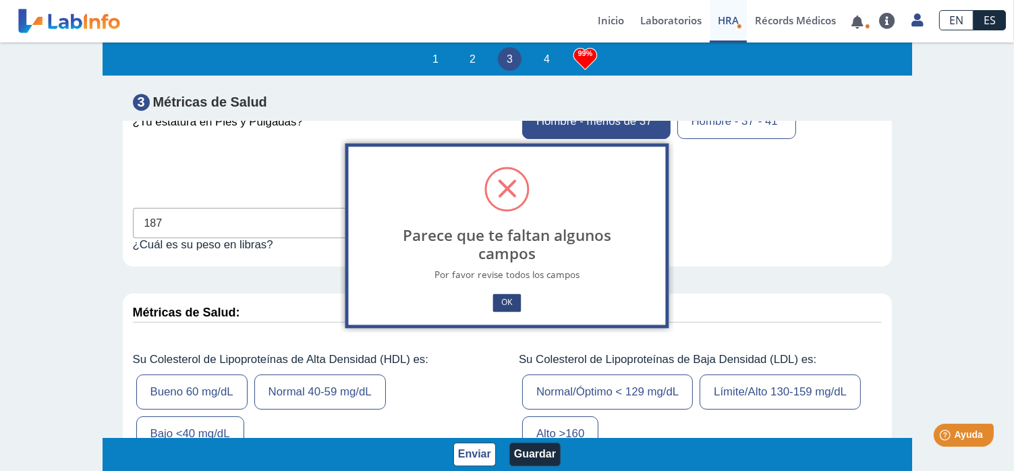
click at [507, 299] on button "OK" at bounding box center [506, 302] width 28 height 18
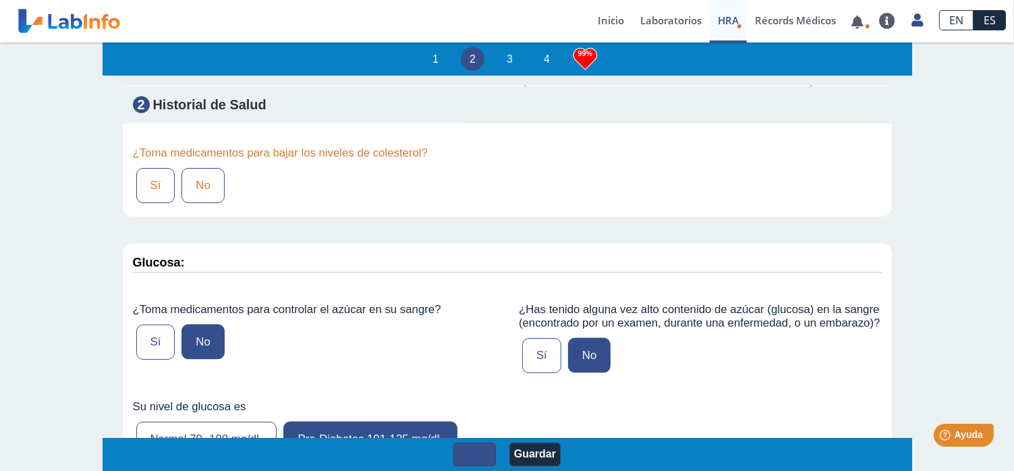
scroll to position [2091, 0]
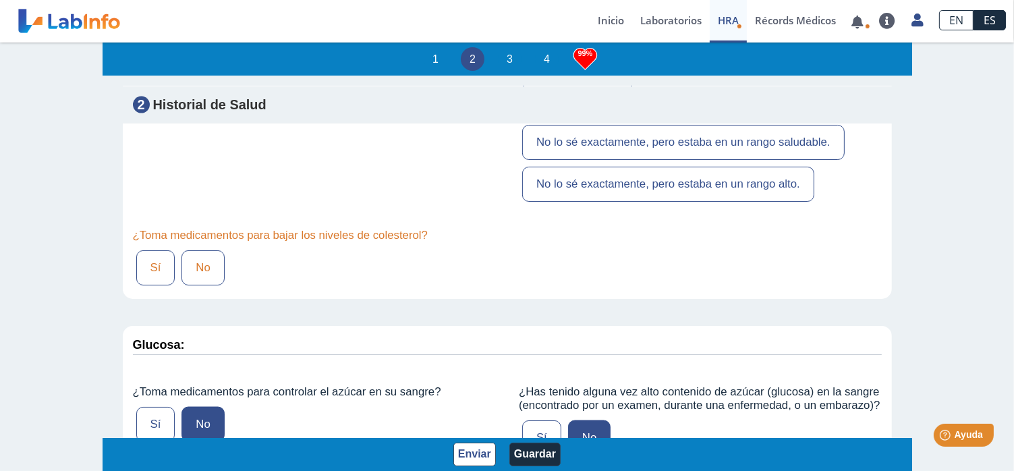
click at [187, 262] on label "No" at bounding box center [202, 267] width 42 height 35
click at [0, 0] on input "No" at bounding box center [0, 0] width 0 height 0
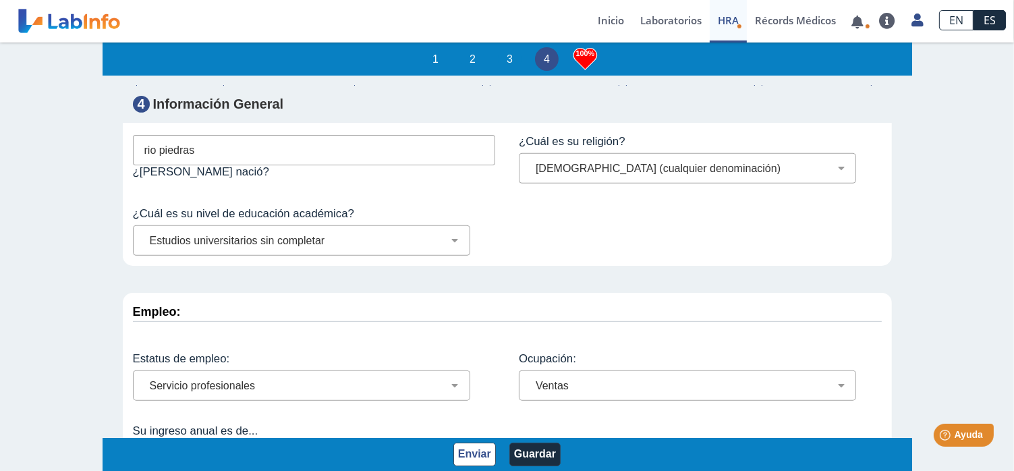
scroll to position [5681, 0]
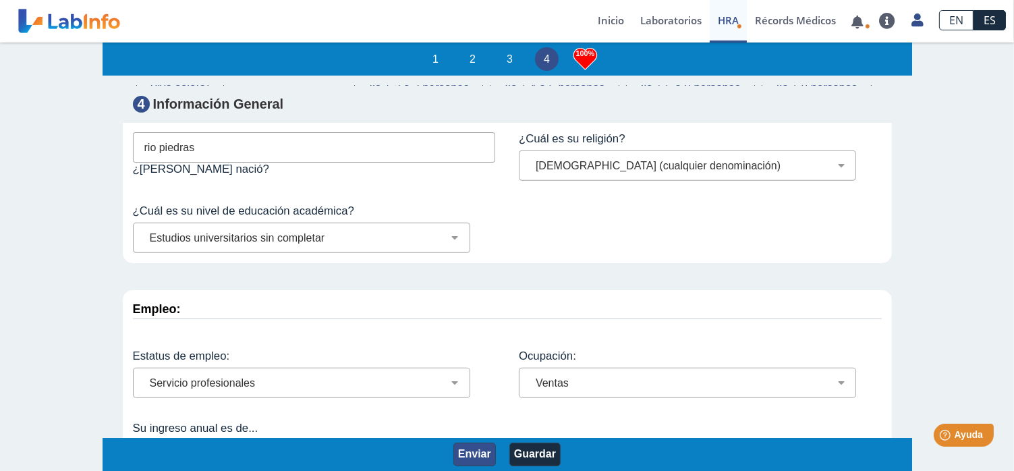
click at [468, 455] on button "Enviar" at bounding box center [474, 454] width 42 height 24
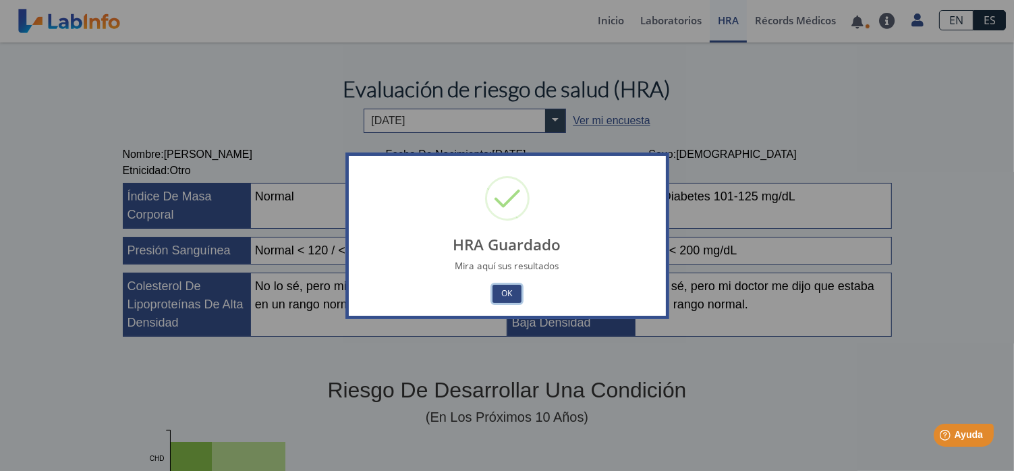
click at [506, 289] on button "OK" at bounding box center [506, 294] width 28 height 18
